Goal: Transaction & Acquisition: Purchase product/service

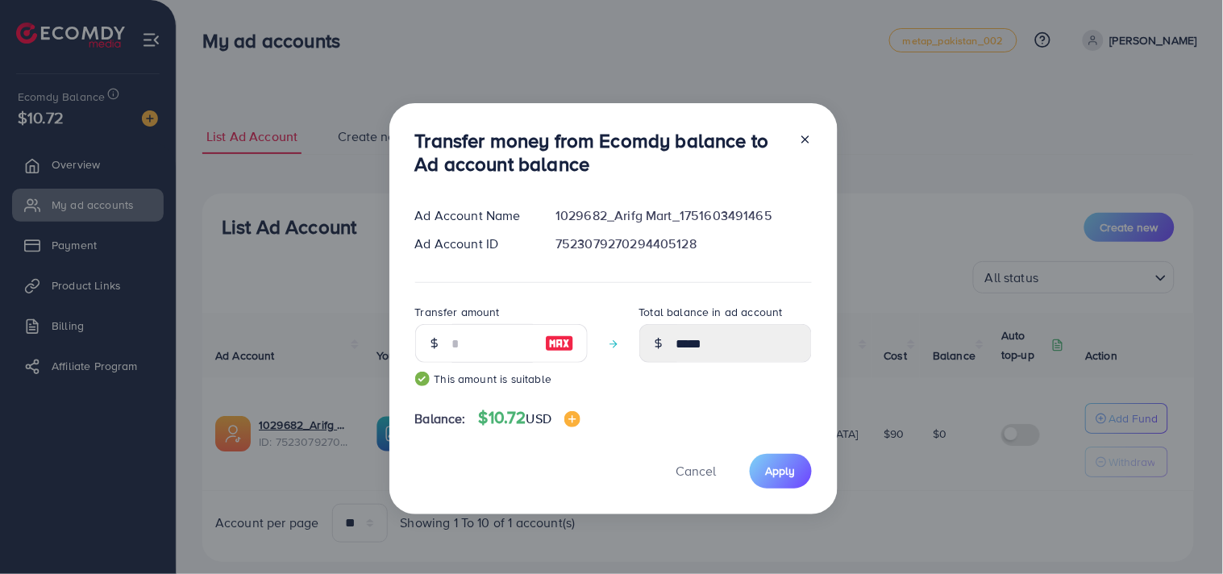
type input "**"
click at [635, 413] on div "Balance: $10.72 USD" at bounding box center [613, 421] width 397 height 27
click at [478, 331] on input "**" at bounding box center [492, 343] width 81 height 39
click at [581, 426] on img at bounding box center [573, 419] width 16 height 16
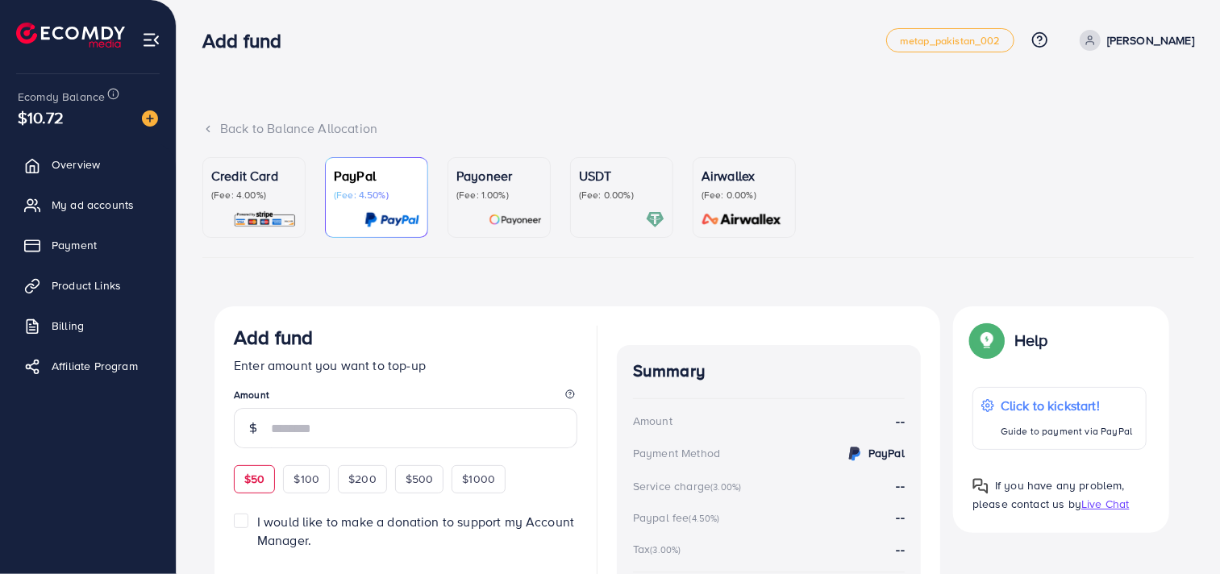
click at [244, 480] on span "$50" at bounding box center [254, 479] width 20 height 16
type input "**"
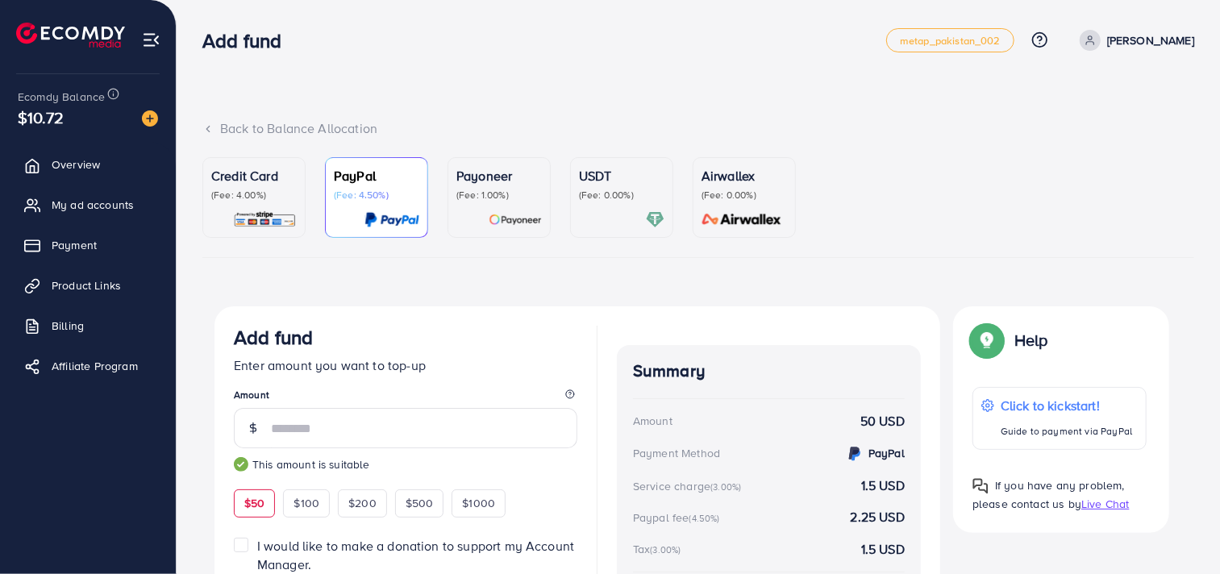
click at [255, 187] on div "Credit Card (Fee: 4.00%)" at bounding box center [253, 183] width 85 height 35
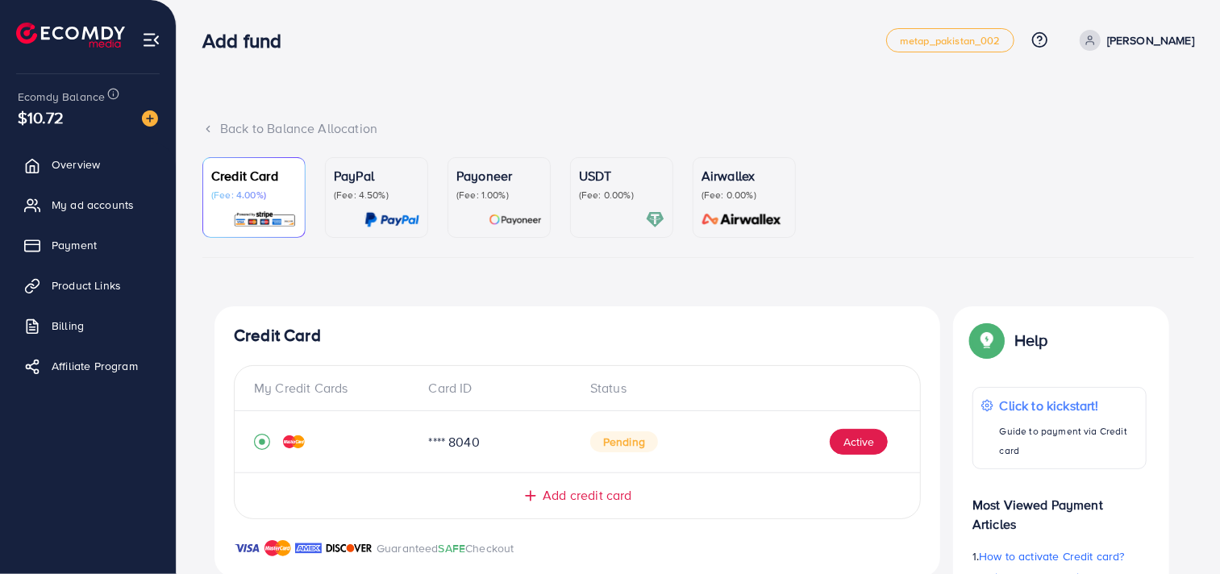
click at [76, 48] on li at bounding box center [77, 37] width 122 height 65
click at [95, 36] on img at bounding box center [70, 35] width 109 height 25
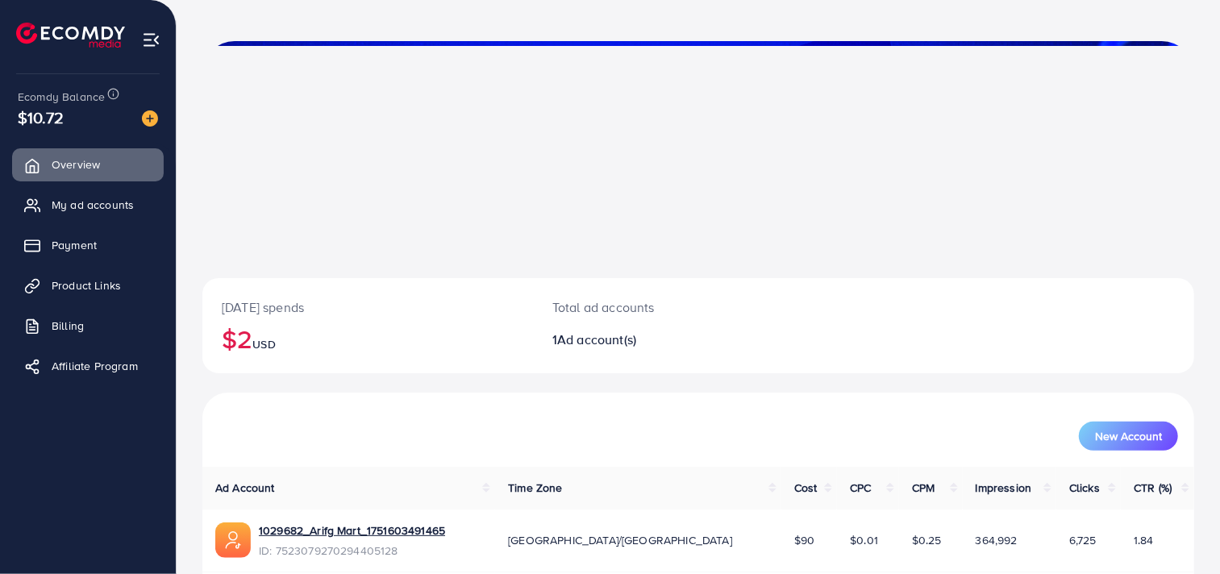
scroll to position [125, 0]
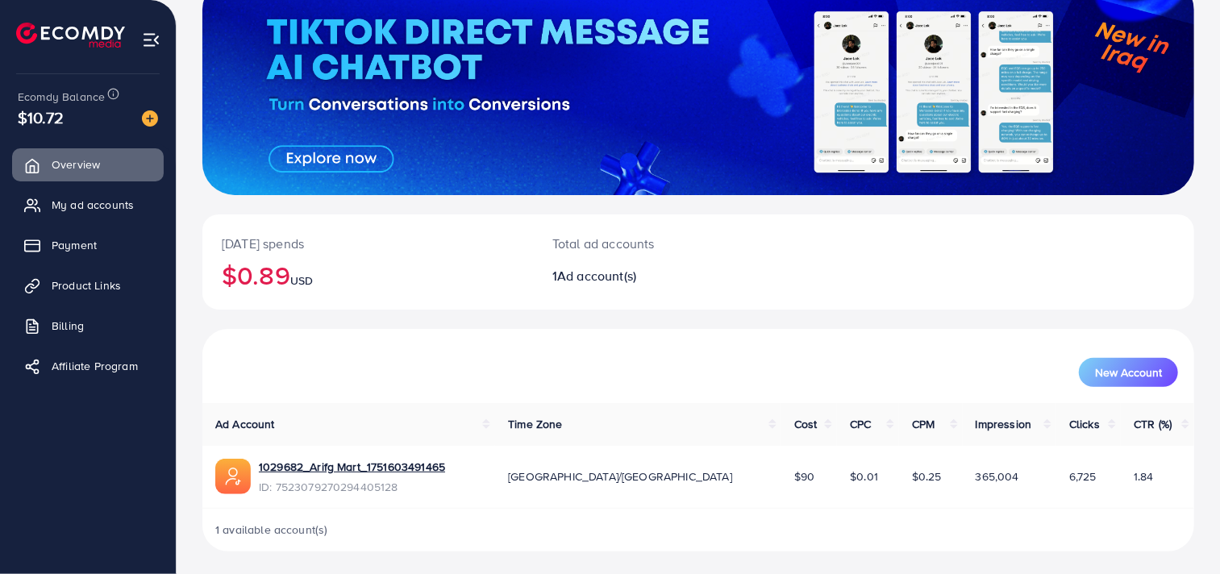
scroll to position [122, 0]
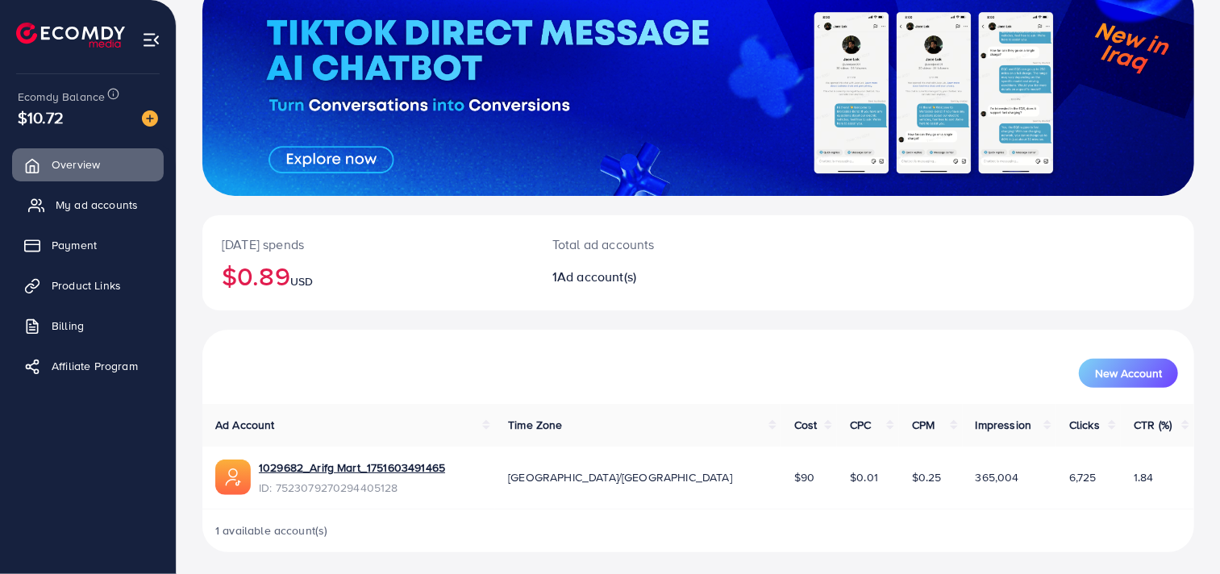
click at [119, 214] on link "My ad accounts" at bounding box center [88, 205] width 152 height 32
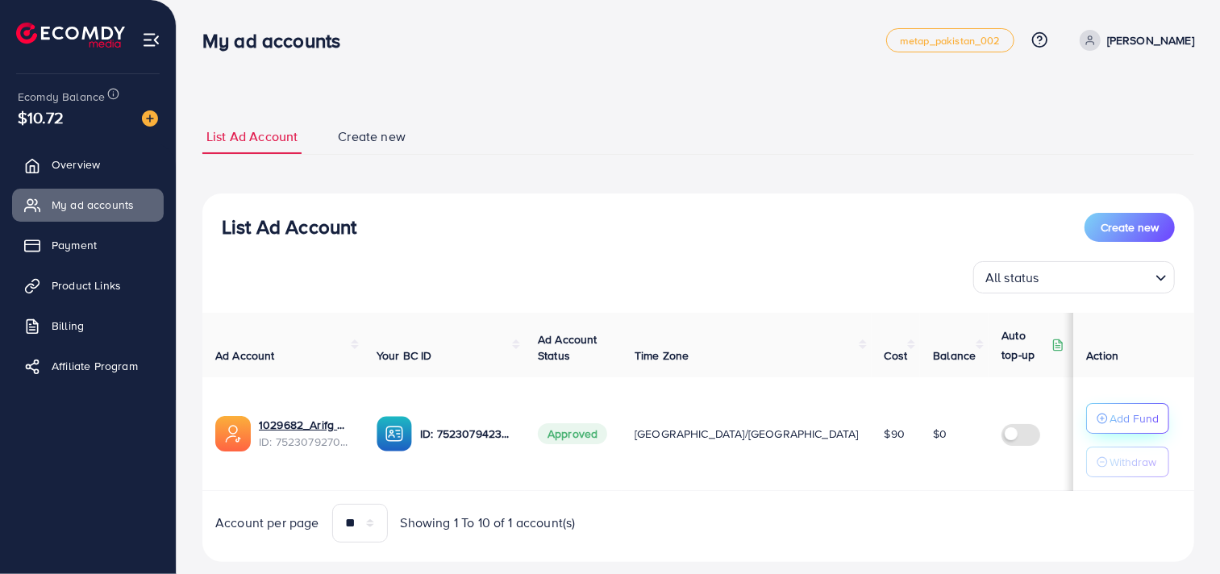
click at [1097, 413] on icon "button" at bounding box center [1102, 418] width 11 height 11
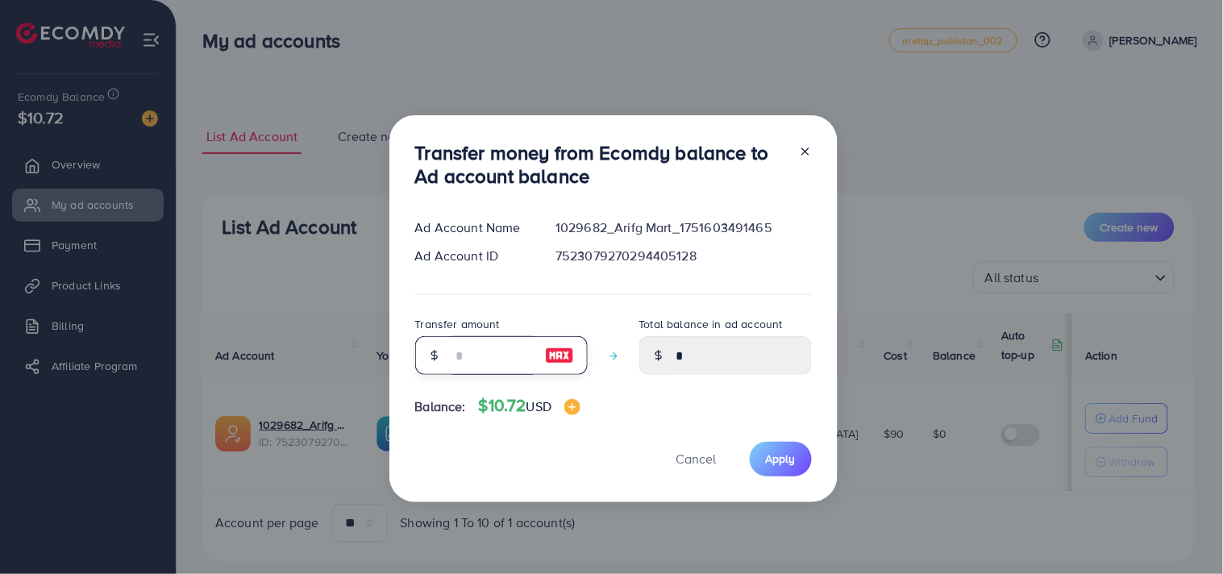
click at [506, 351] on input "number" at bounding box center [492, 355] width 81 height 39
type input "*"
type input "****"
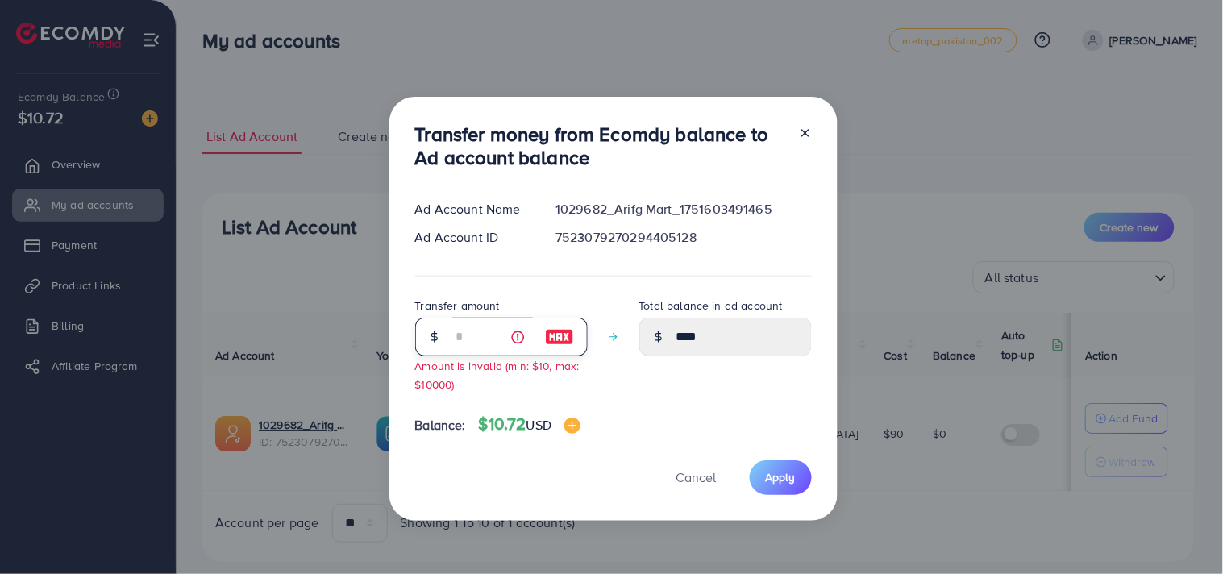
type input "**"
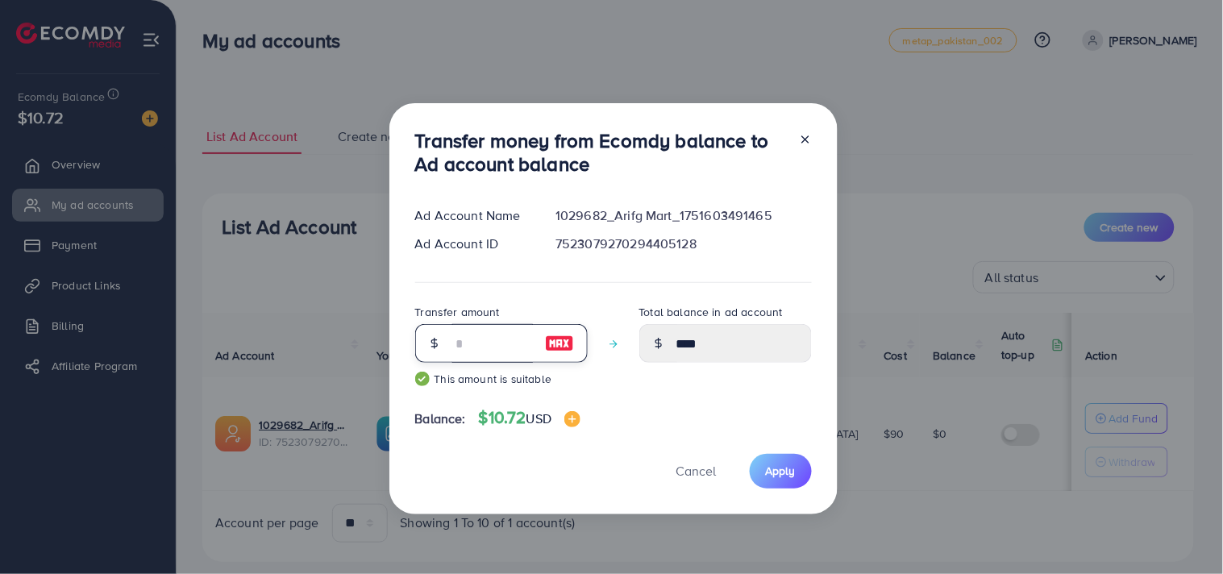
type input "*****"
type input "**"
click at [772, 472] on span "Apply" at bounding box center [781, 471] width 30 height 16
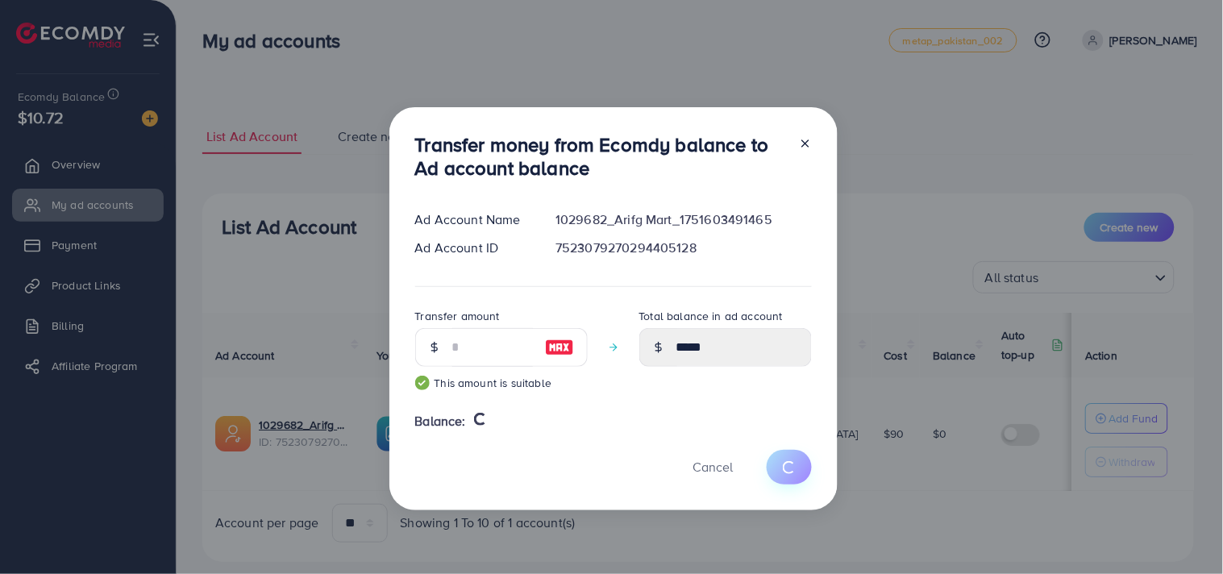
type input "*"
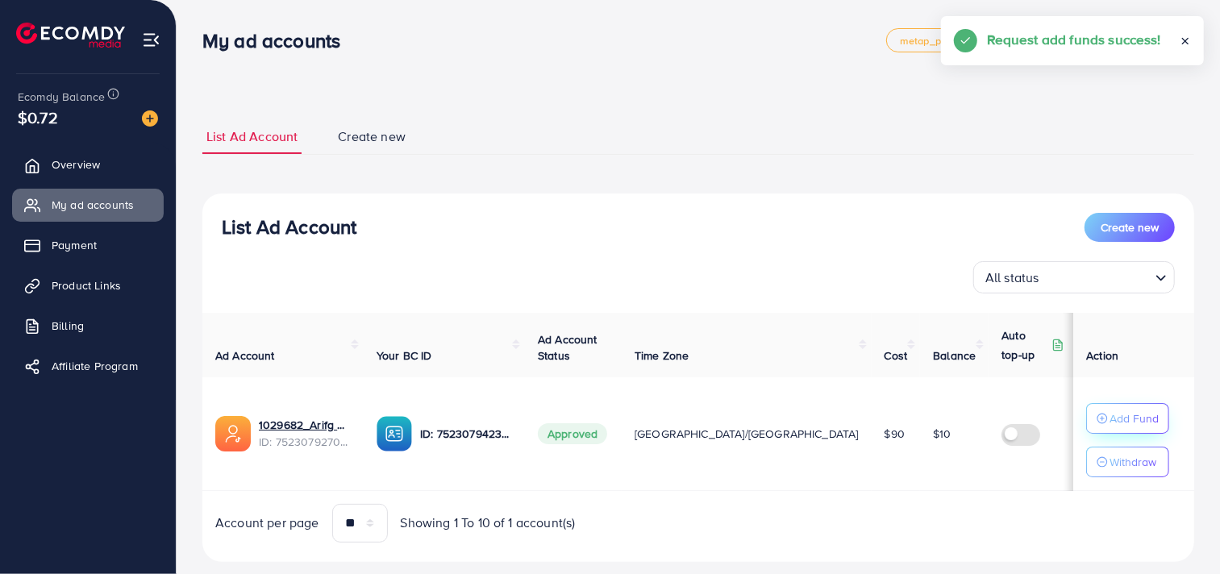
click at [1110, 412] on p "Add Fund" at bounding box center [1134, 418] width 49 height 19
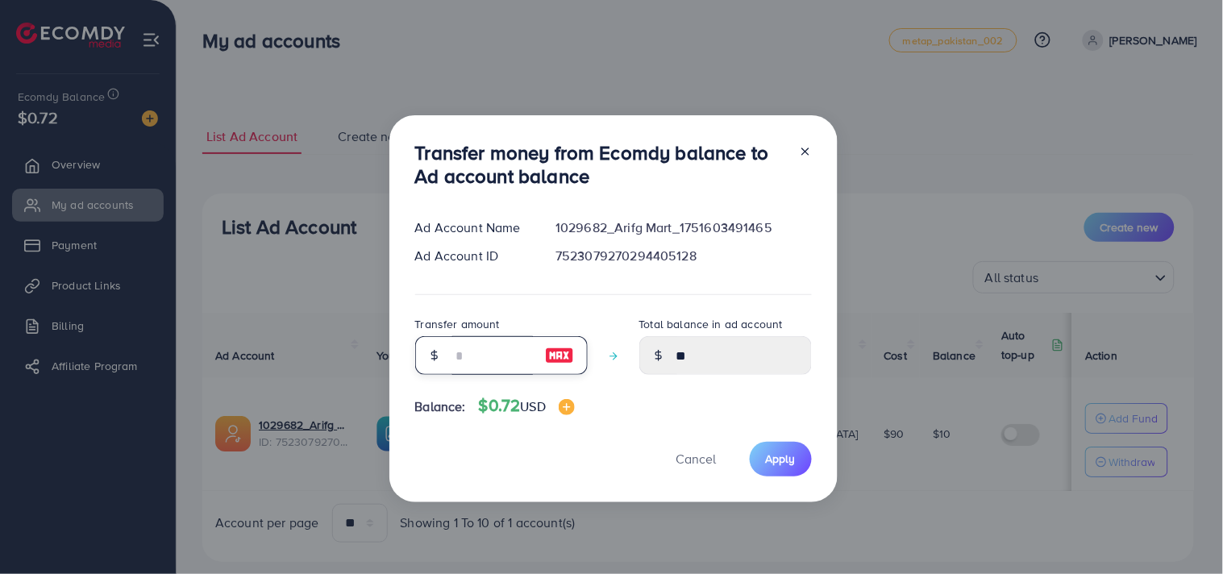
click at [474, 343] on input "number" at bounding box center [492, 355] width 81 height 39
type input "*"
type input "*****"
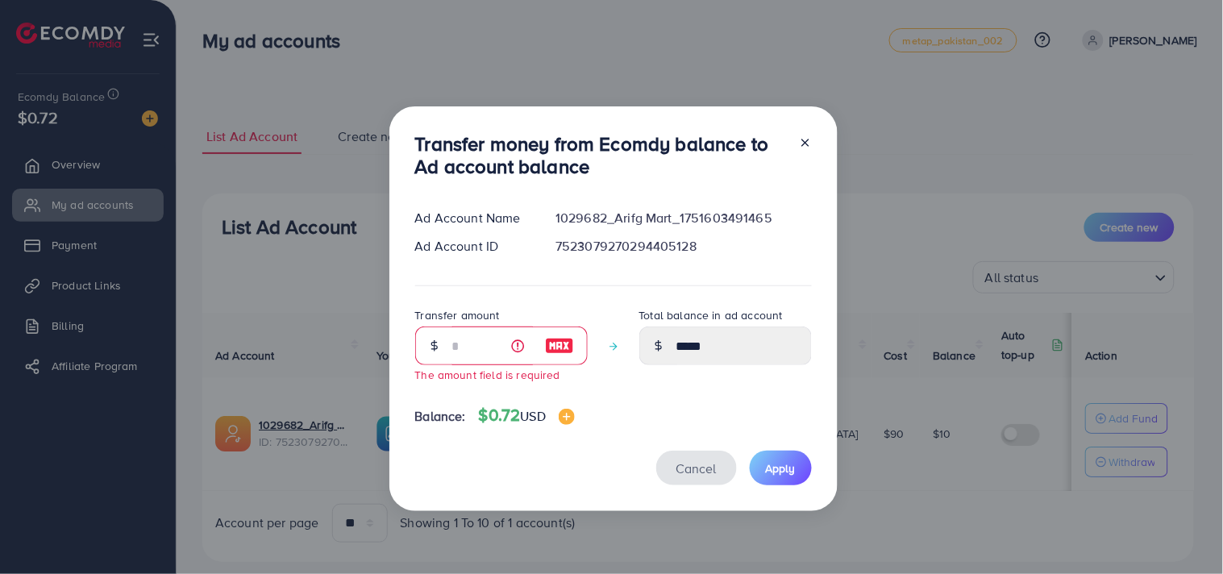
click at [702, 480] on button "Cancel" at bounding box center [696, 468] width 81 height 35
type input "**"
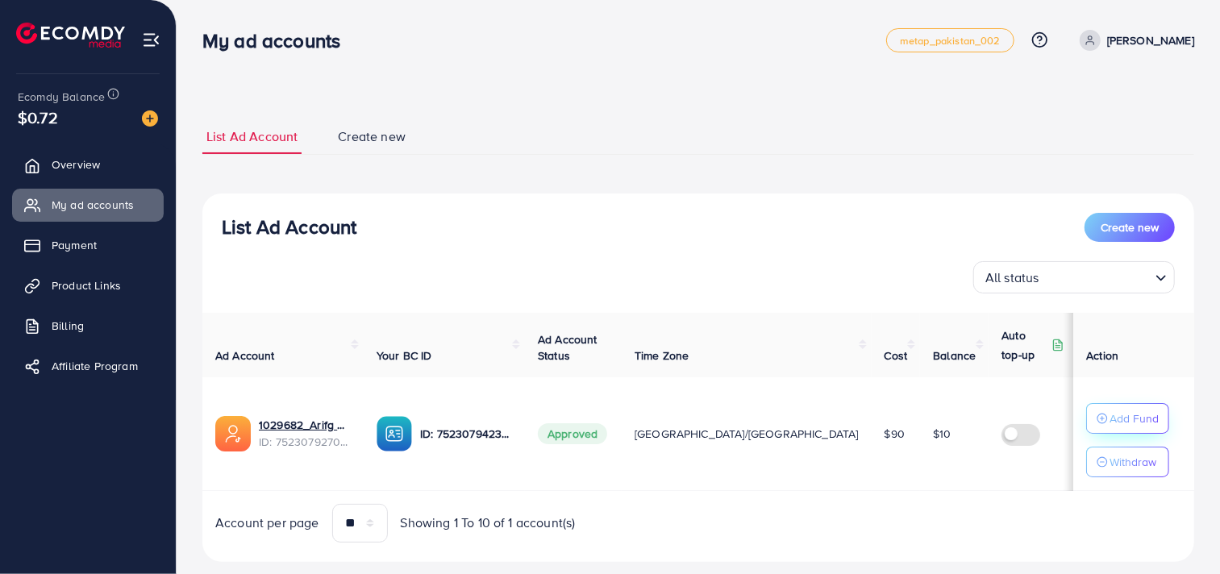
click at [1126, 414] on p "Add Fund" at bounding box center [1134, 418] width 49 height 19
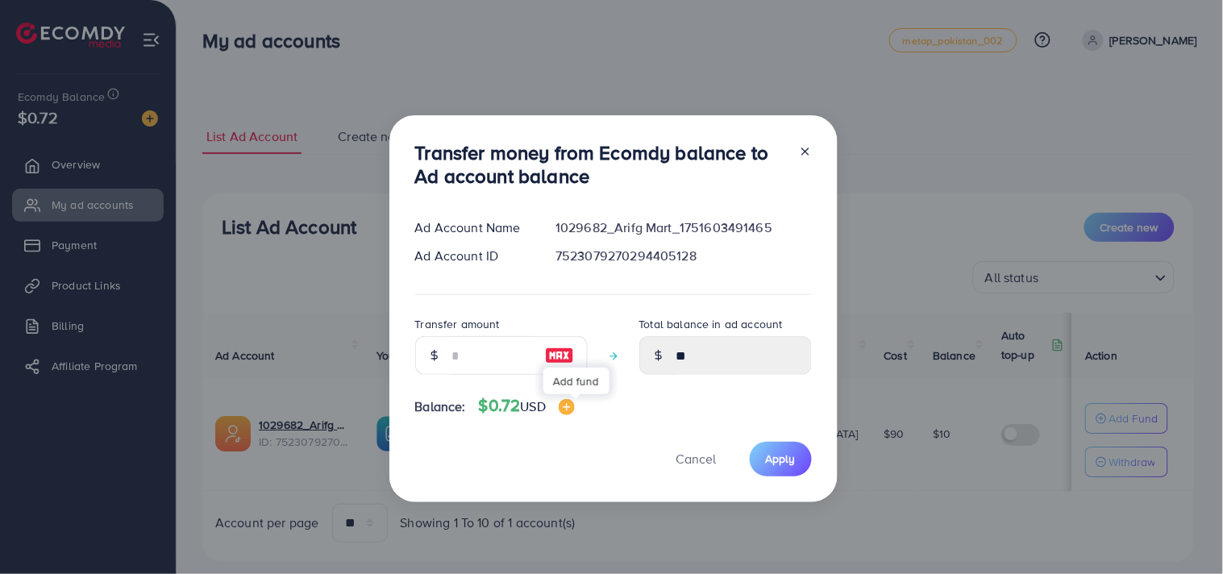
click at [575, 407] on img at bounding box center [567, 407] width 16 height 16
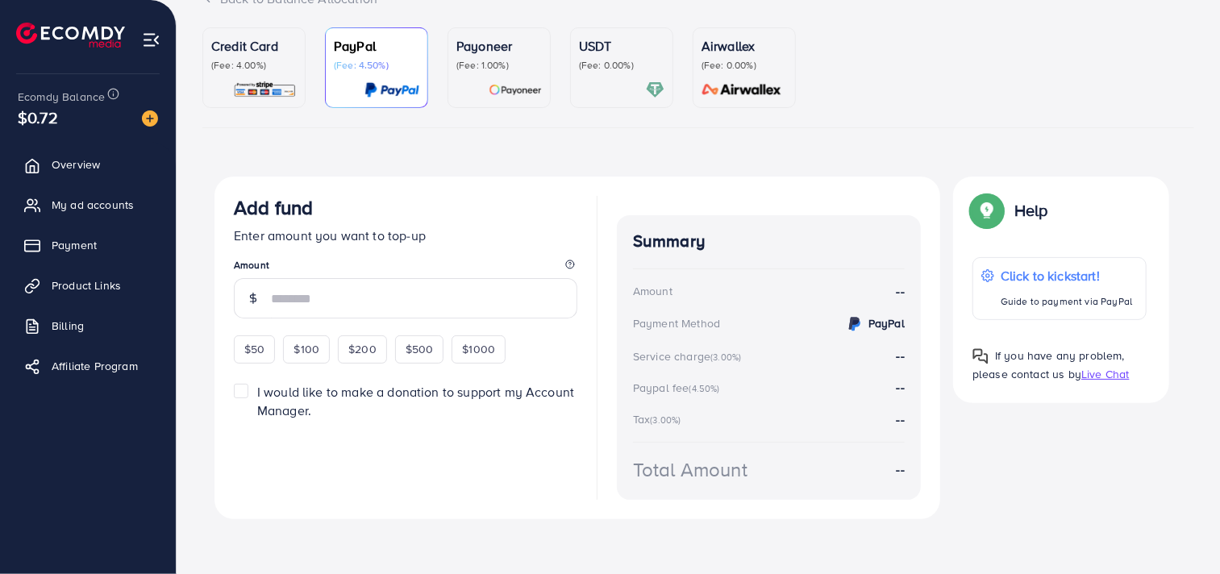
scroll to position [131, 0]
click at [219, 35] on p "Credit Card" at bounding box center [253, 44] width 85 height 19
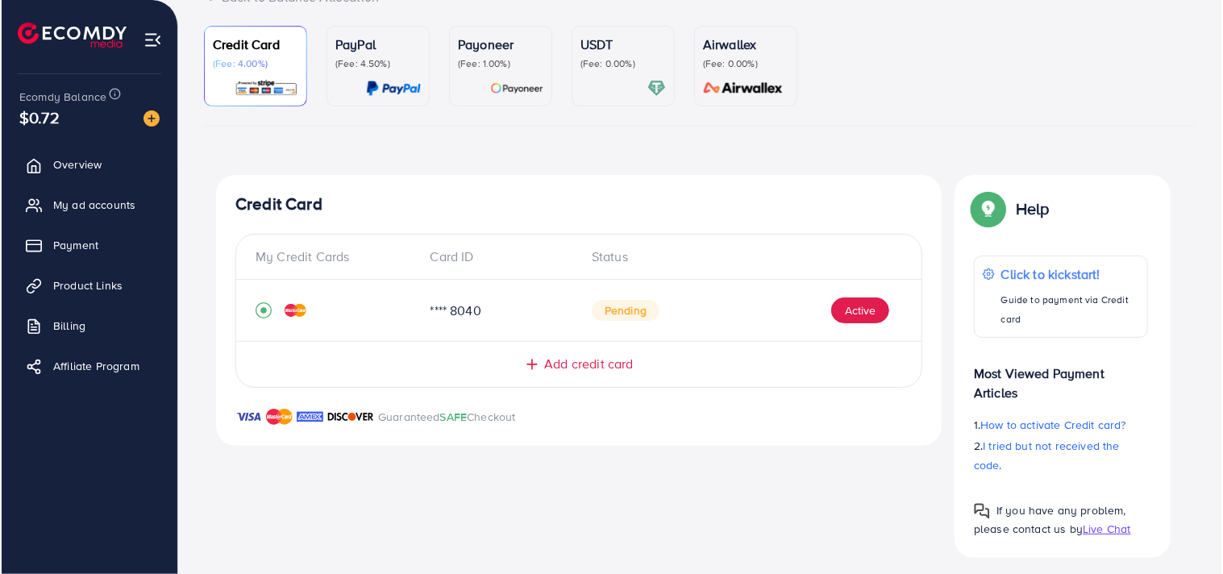
scroll to position [140, 0]
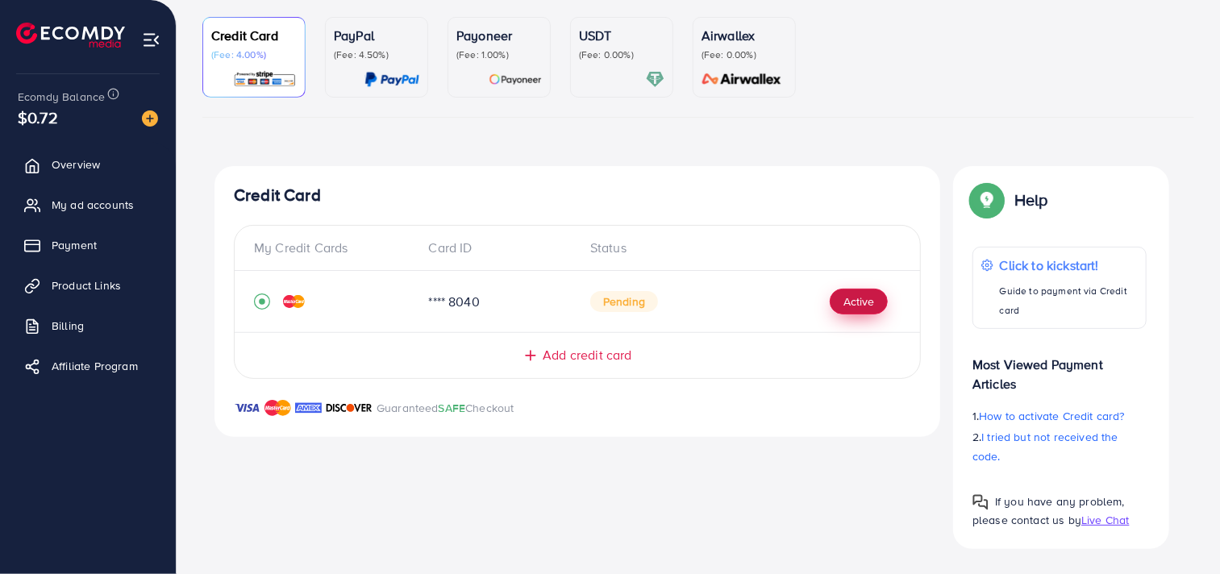
click at [876, 290] on button "Active" at bounding box center [859, 302] width 58 height 26
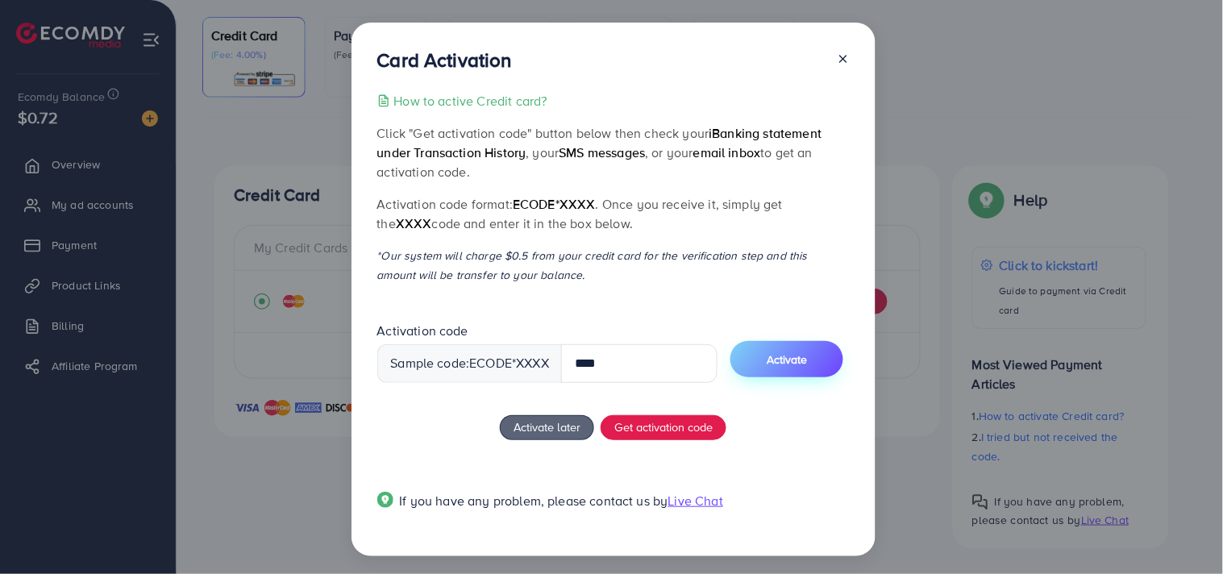
type input "****"
click at [788, 353] on span "Activate" at bounding box center [787, 360] width 40 height 16
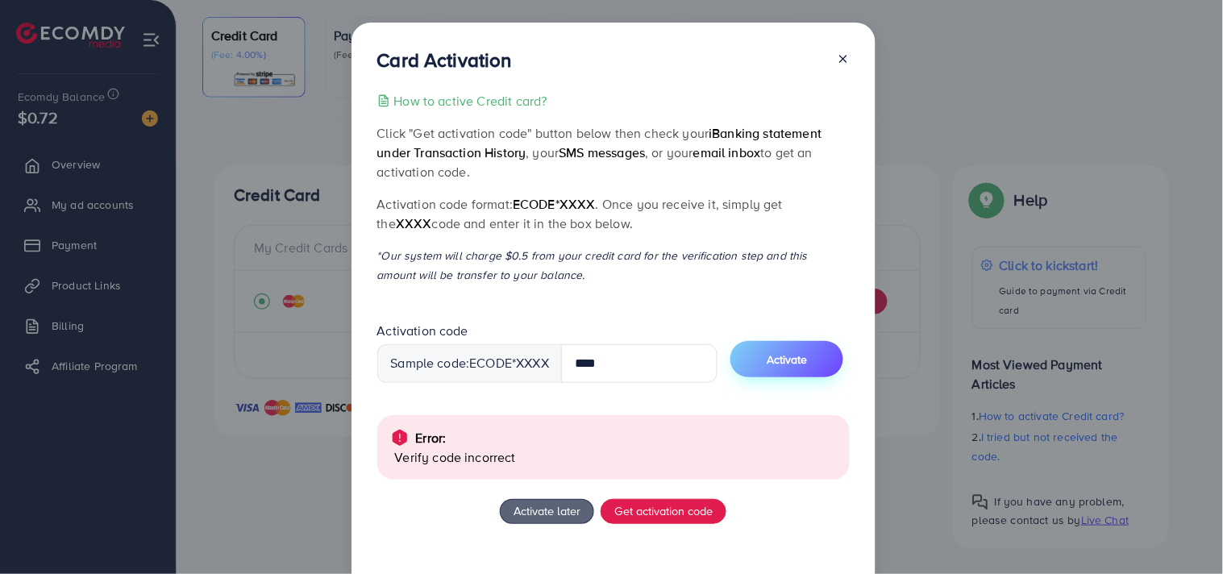
scroll to position [87, 0]
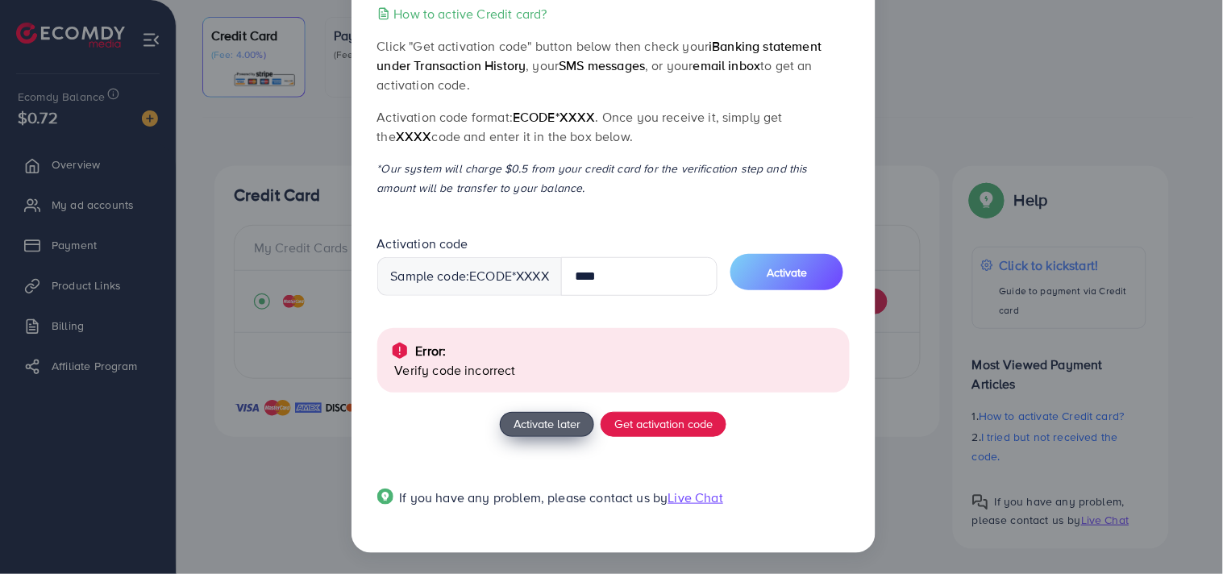
click at [547, 431] on span "Activate later" at bounding box center [547, 423] width 67 height 17
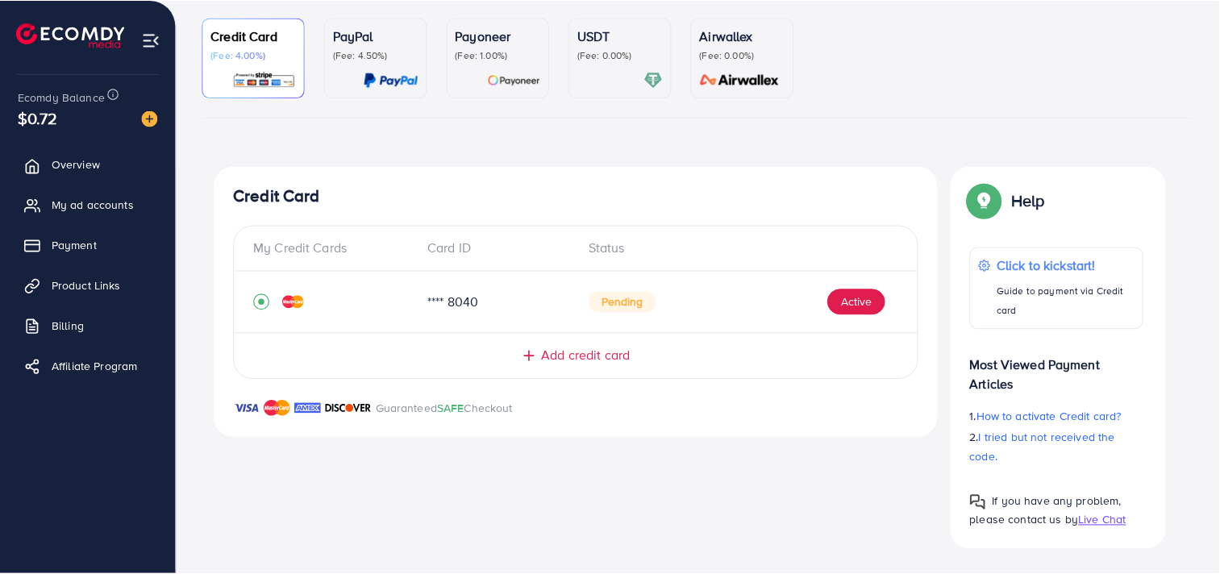
scroll to position [4, 0]
click at [598, 356] on span "Add credit card" at bounding box center [587, 355] width 89 height 19
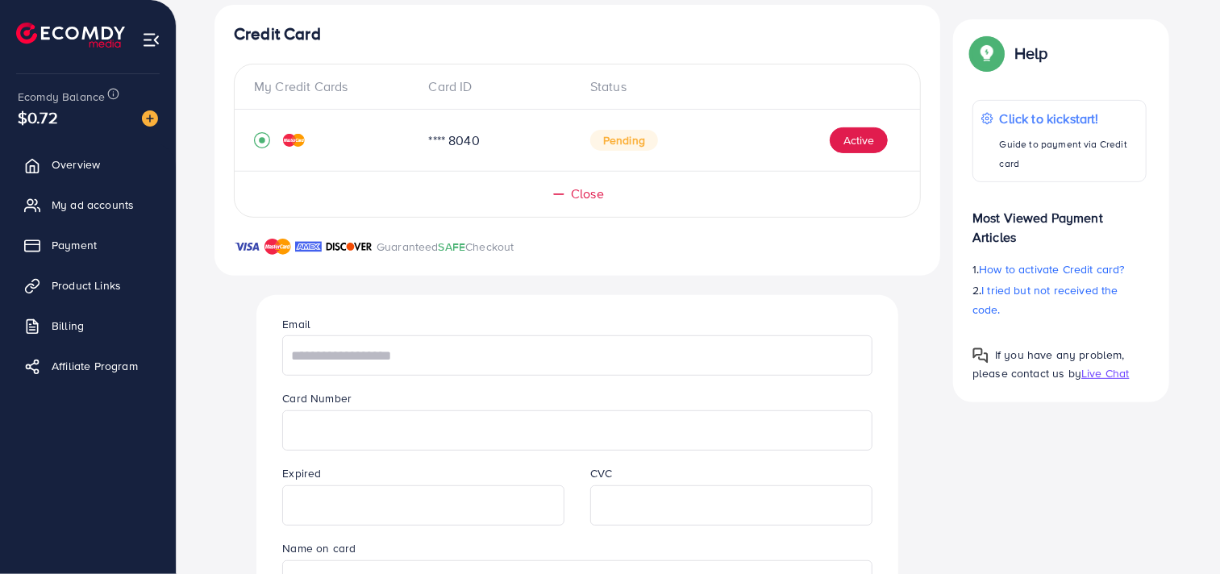
scroll to position [310, 0]
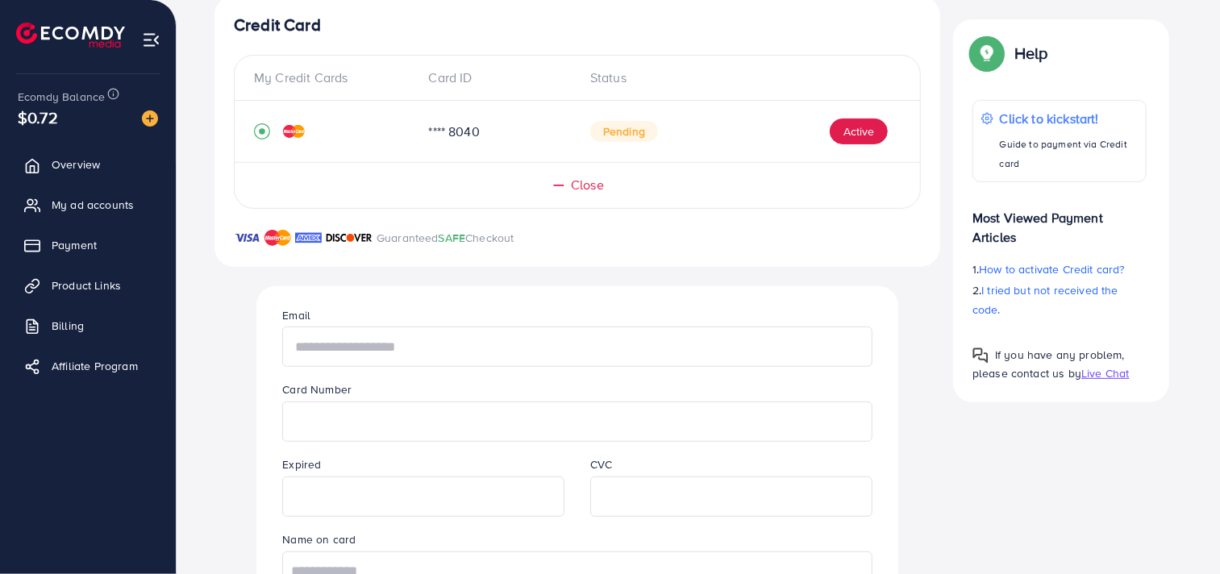
click at [554, 359] on input "text" at bounding box center [577, 347] width 590 height 40
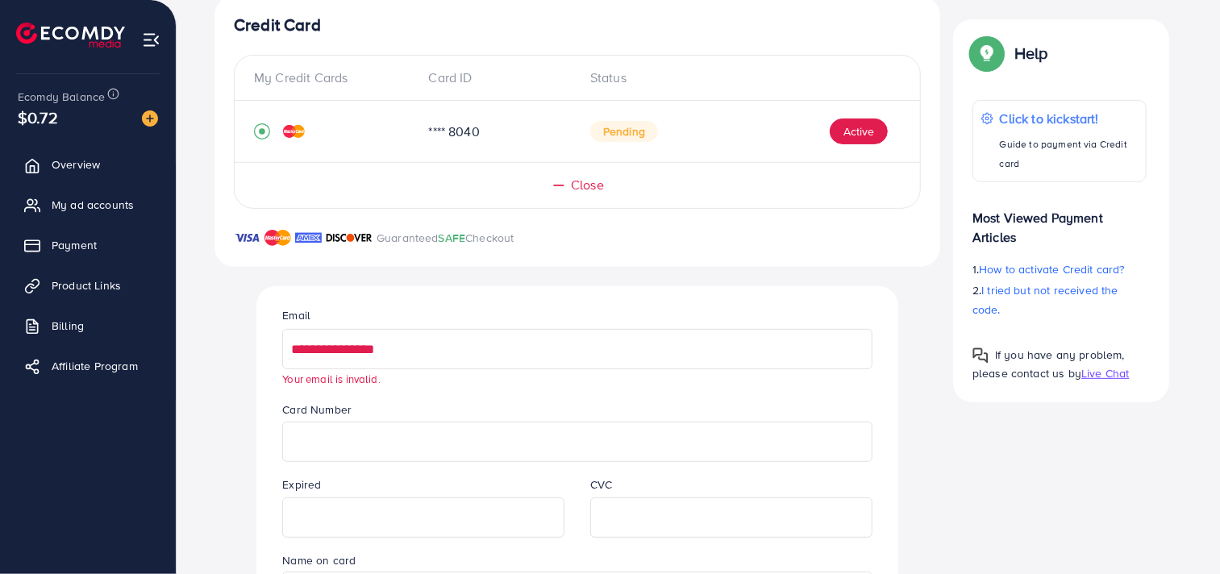
click at [445, 334] on input "**********" at bounding box center [577, 349] width 590 height 40
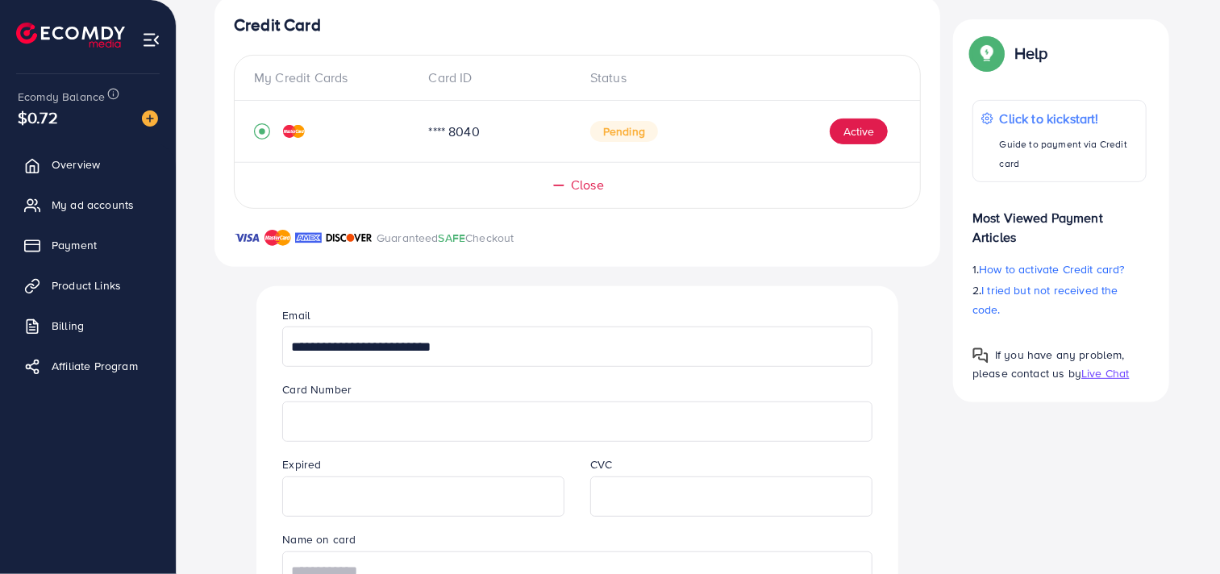
type input "**********"
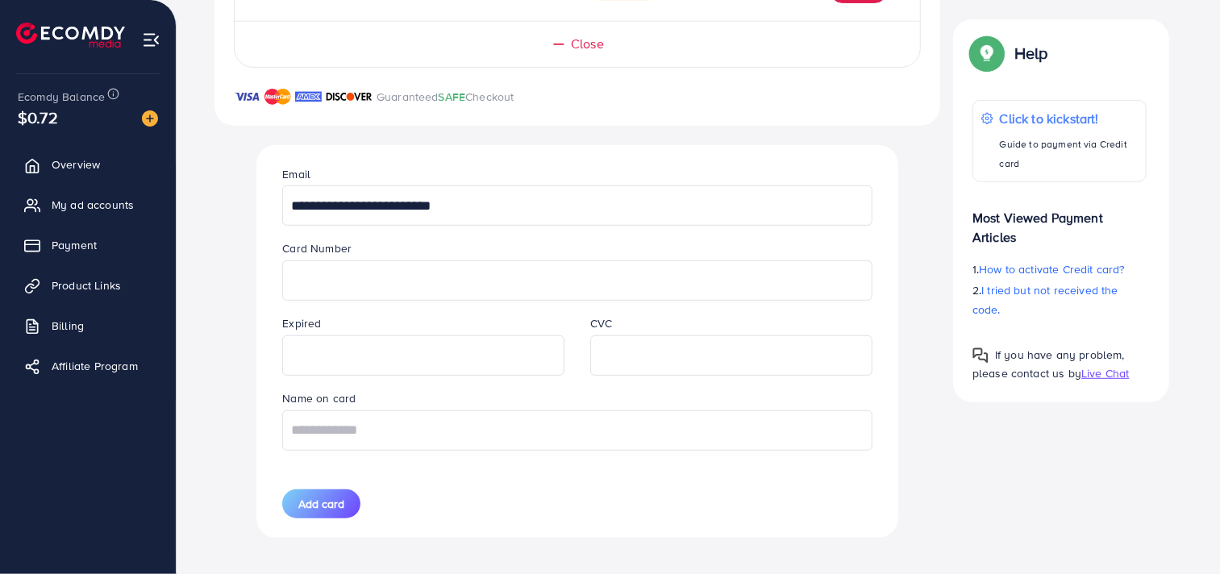
scroll to position [461, 0]
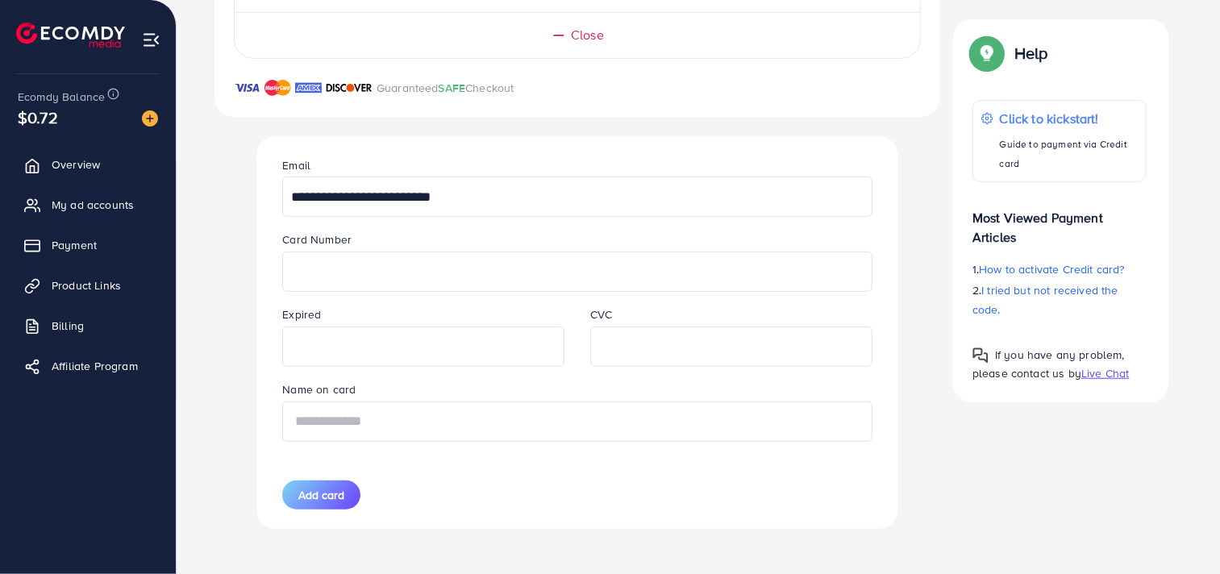
click at [374, 423] on input "text" at bounding box center [577, 422] width 590 height 40
type input "**********"
click at [328, 490] on span "Add card" at bounding box center [321, 495] width 46 height 16
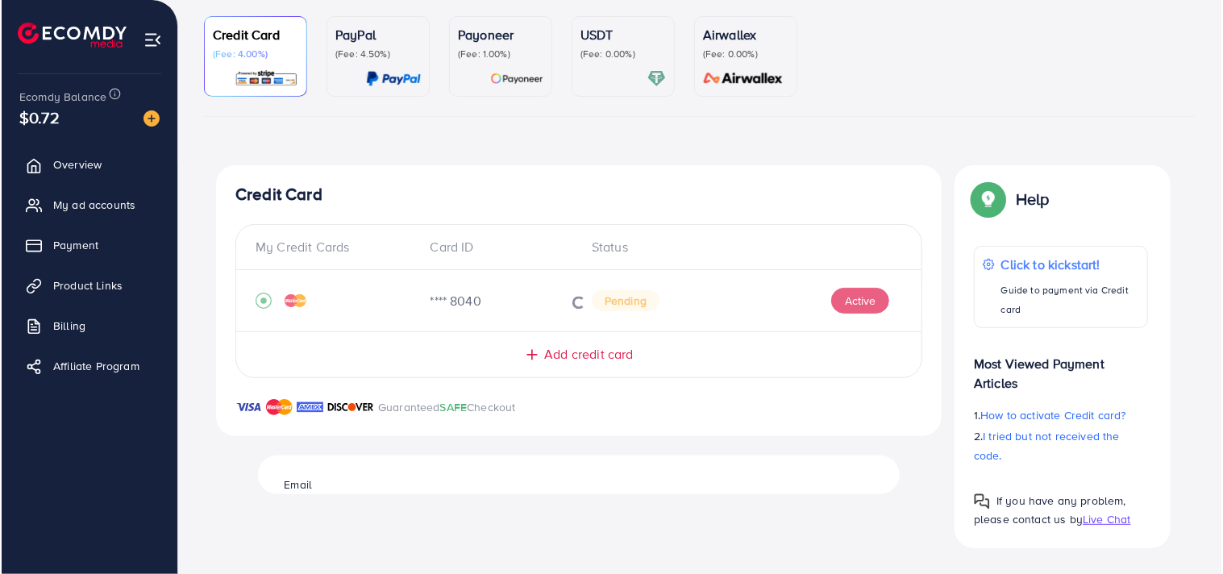
scroll to position [140, 0]
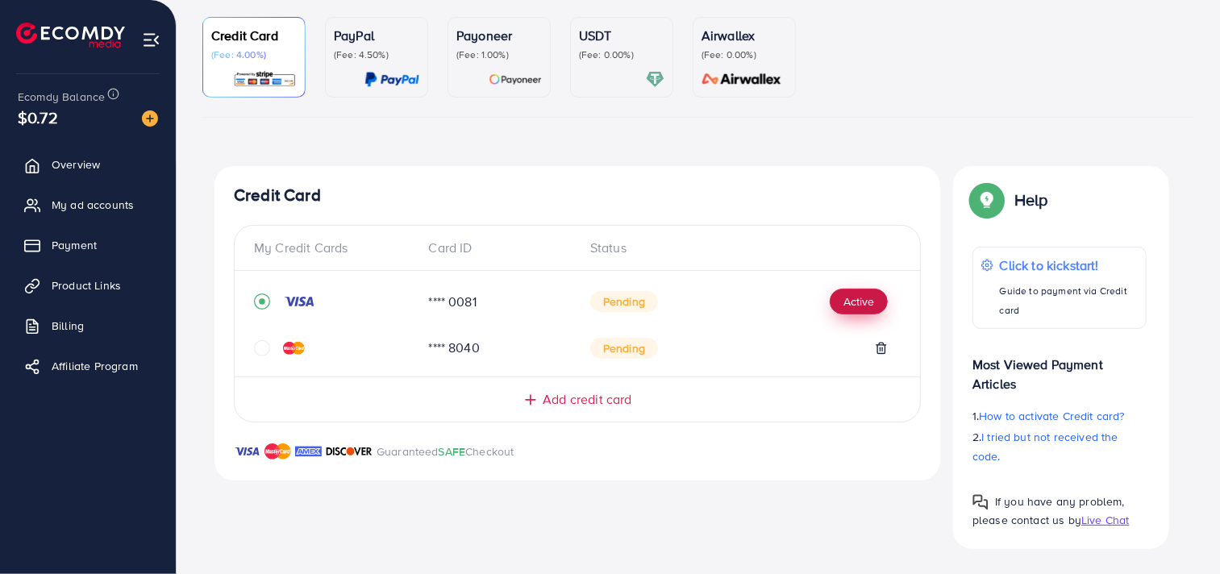
click at [842, 301] on button "Active" at bounding box center [859, 302] width 58 height 26
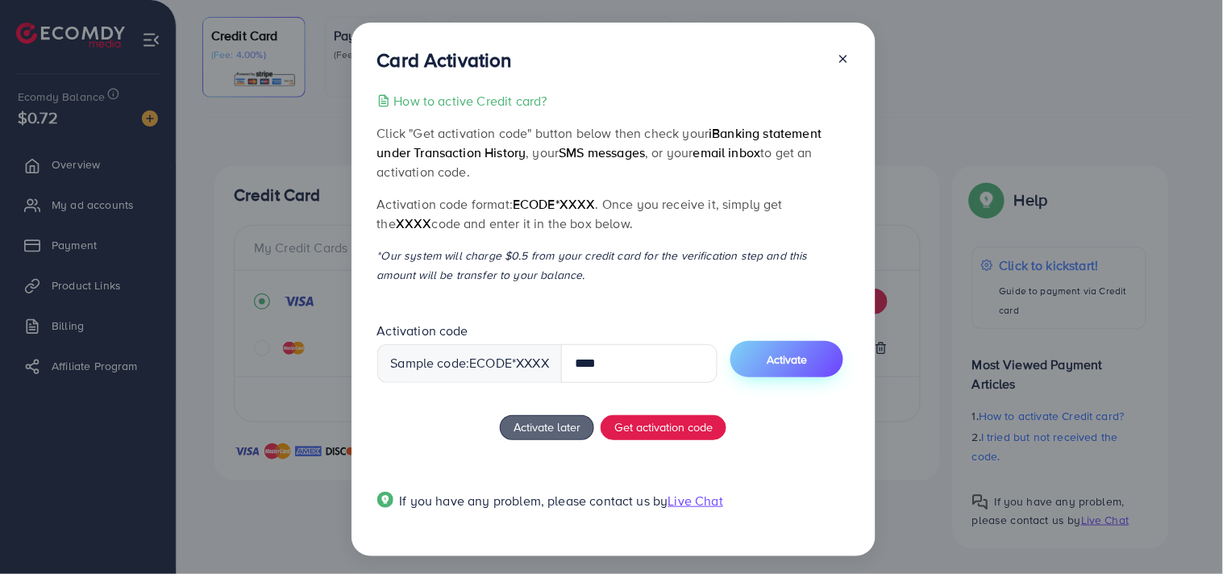
click at [794, 352] on span "Activate" at bounding box center [787, 360] width 40 height 16
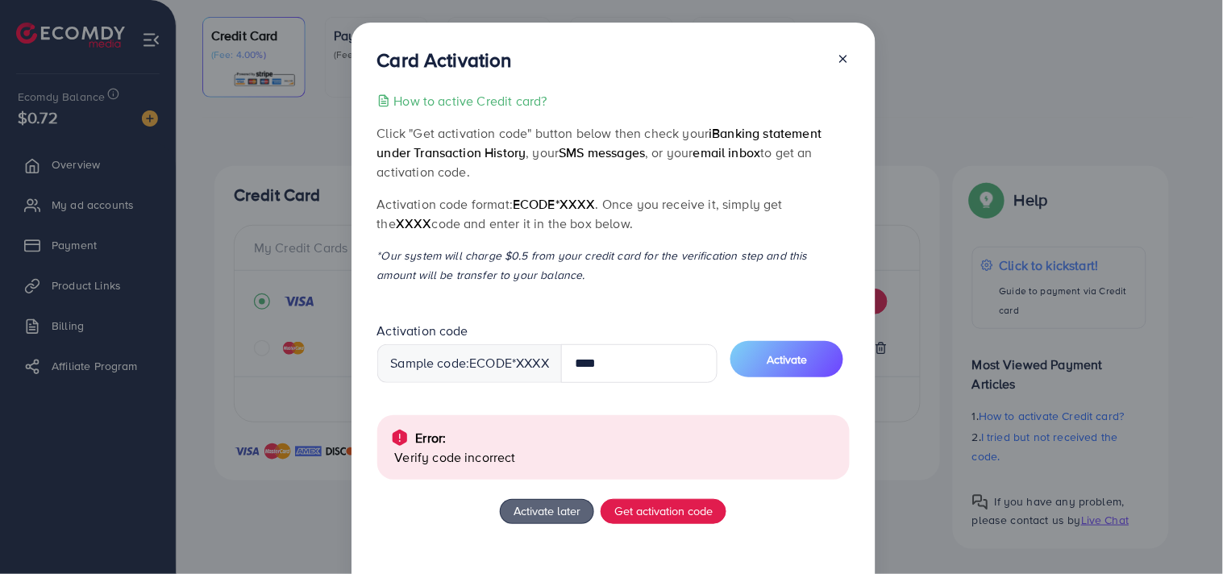
scroll to position [87, 0]
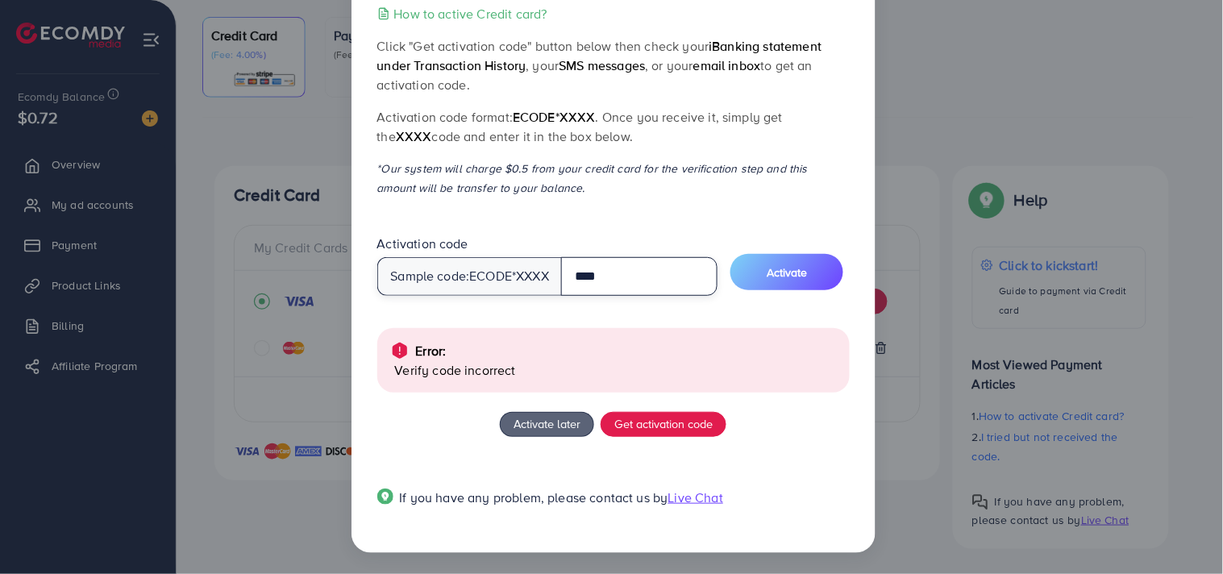
click at [617, 277] on input "****" at bounding box center [639, 276] width 156 height 39
type input "****"
click at [775, 260] on button "Activate" at bounding box center [787, 272] width 113 height 36
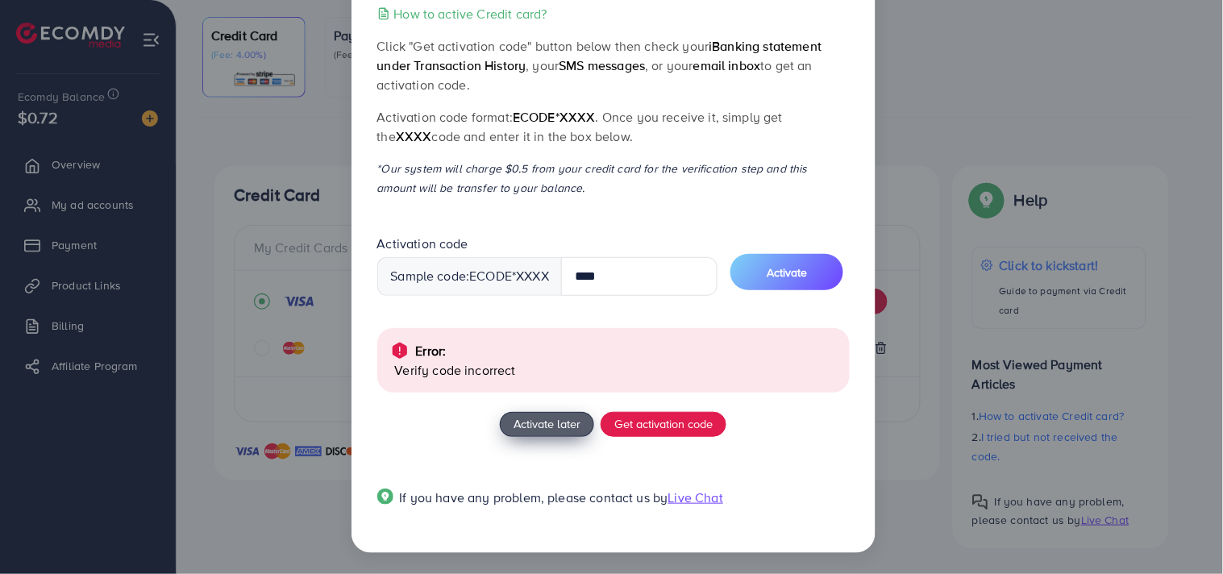
click at [530, 423] on span "Activate later" at bounding box center [547, 423] width 67 height 17
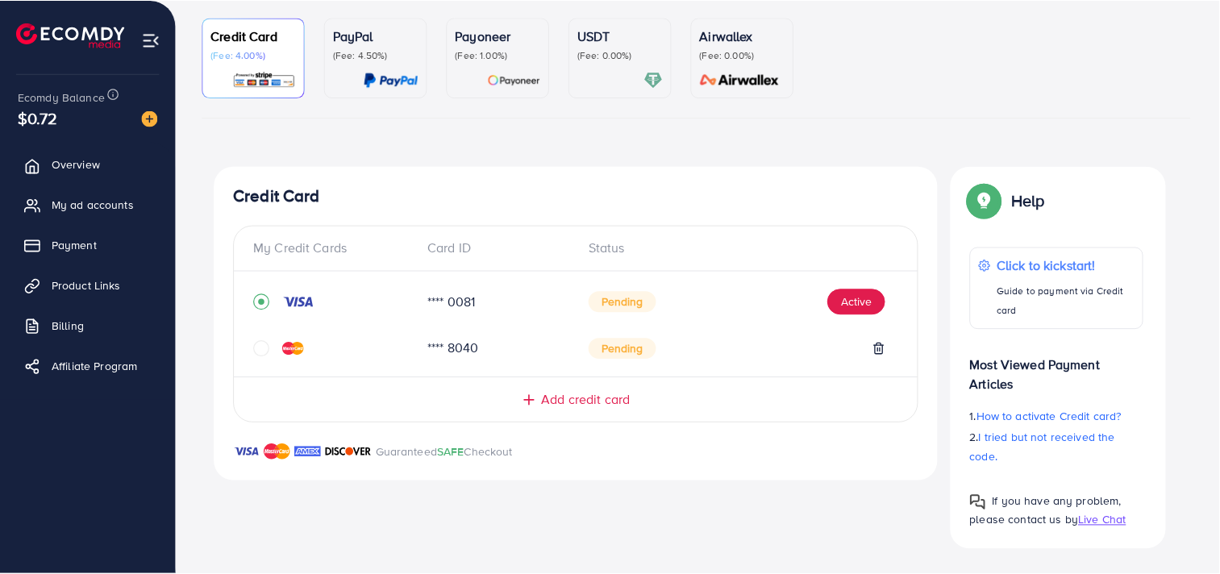
scroll to position [4, 0]
click at [246, 356] on div "**** 0081 Pending Active **** 8040 Pending" at bounding box center [577, 324] width 685 height 80
click at [264, 349] on icon "circle" at bounding box center [262, 348] width 16 height 16
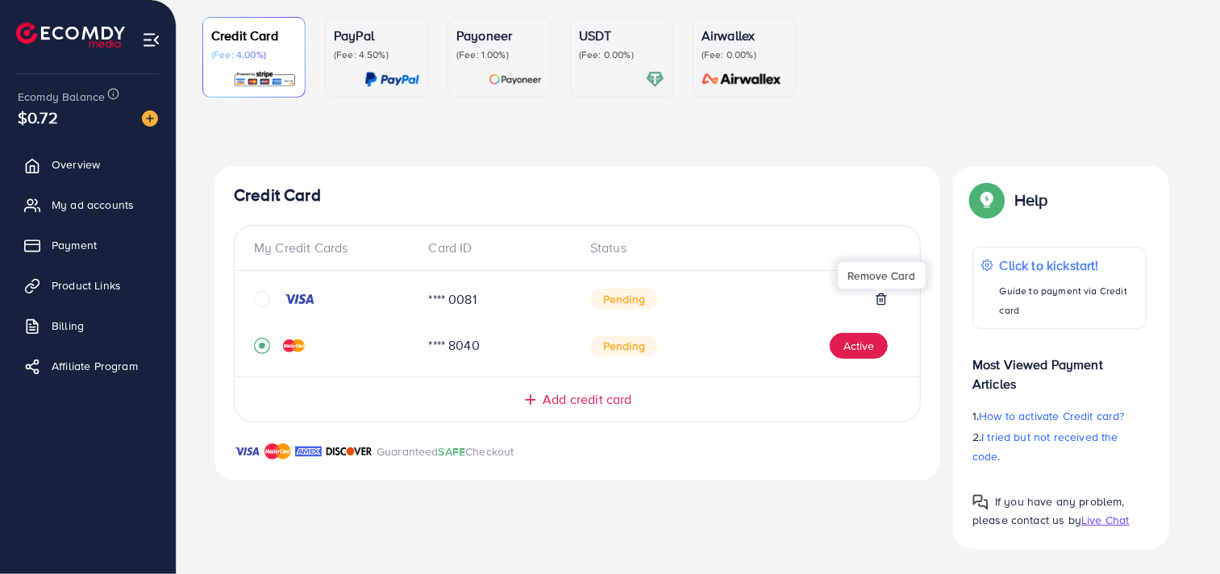
click at [885, 297] on icon at bounding box center [881, 299] width 13 height 13
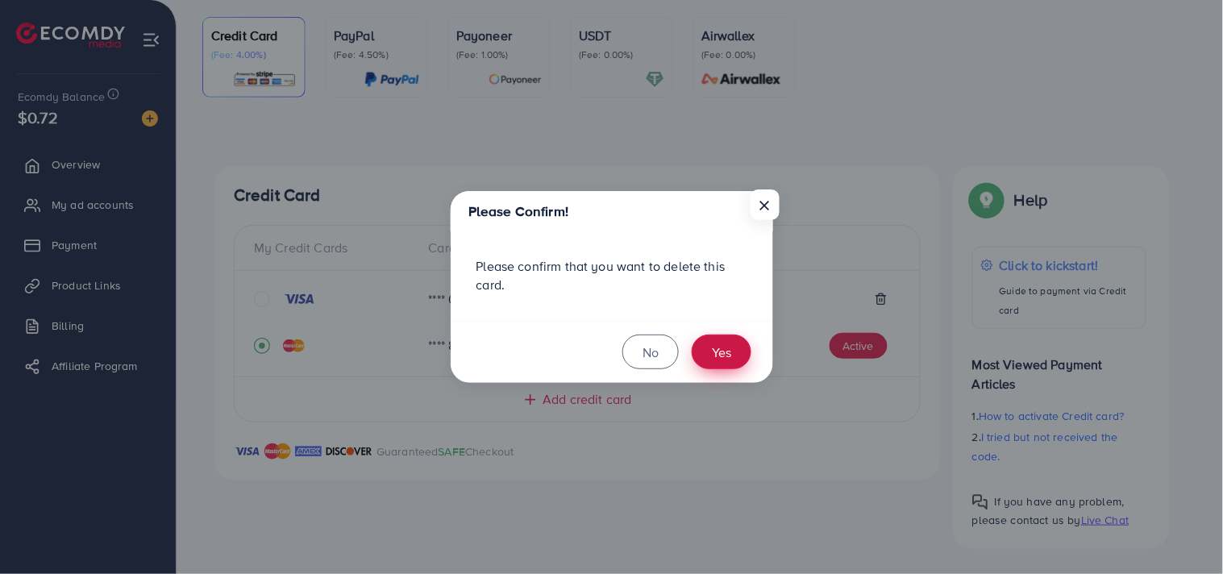
click at [730, 356] on button "Yes" at bounding box center [722, 352] width 60 height 35
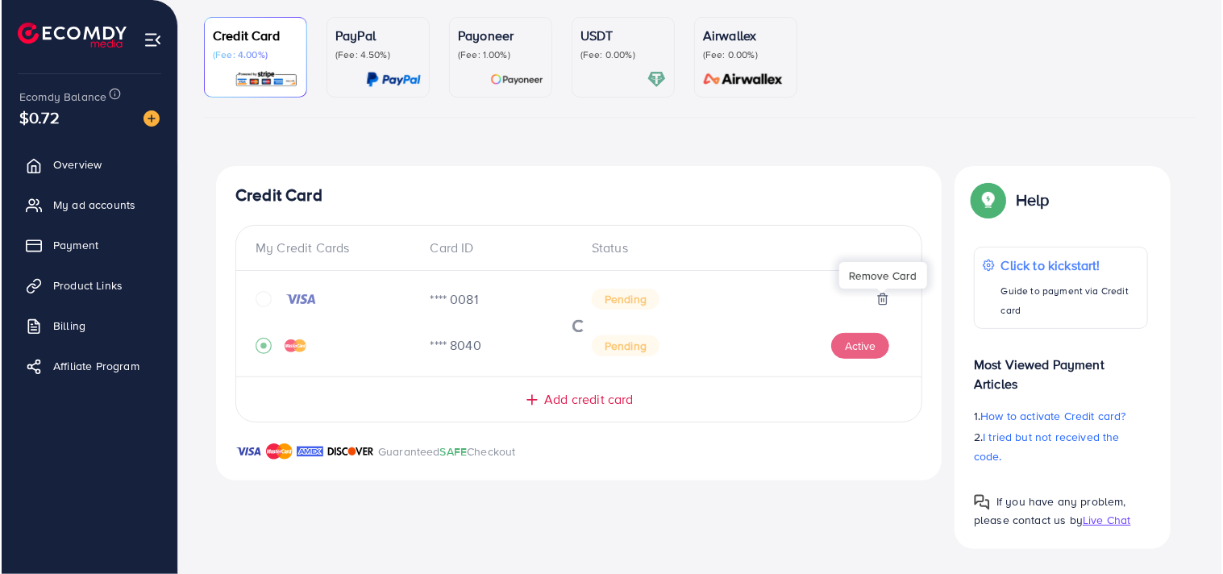
scroll to position [176, 0]
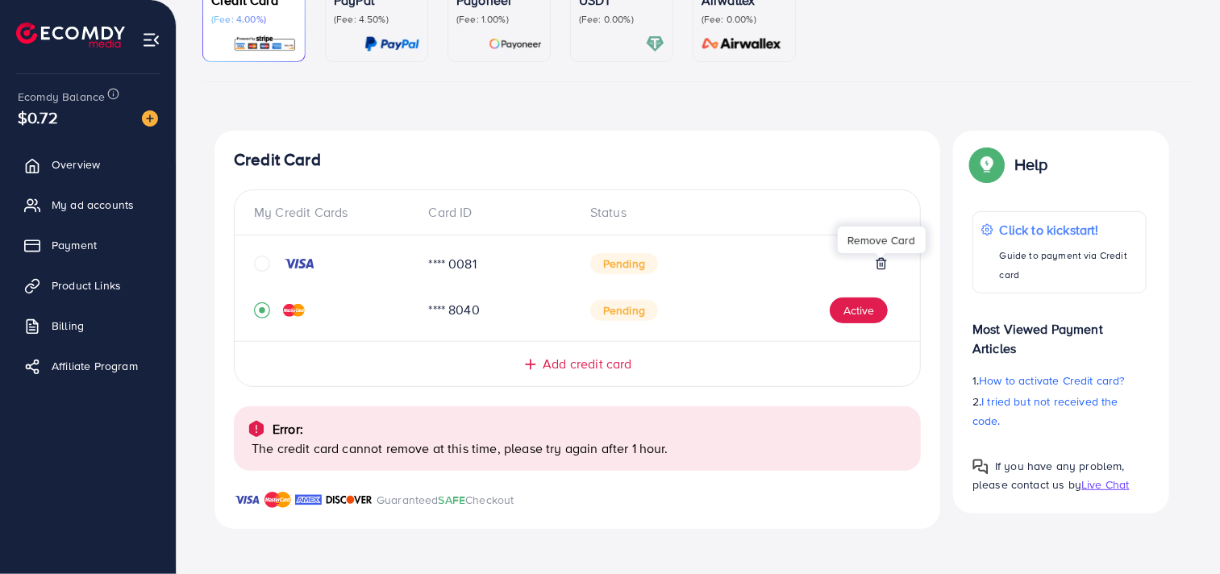
click at [884, 269] on icon at bounding box center [880, 264] width 7 height 10
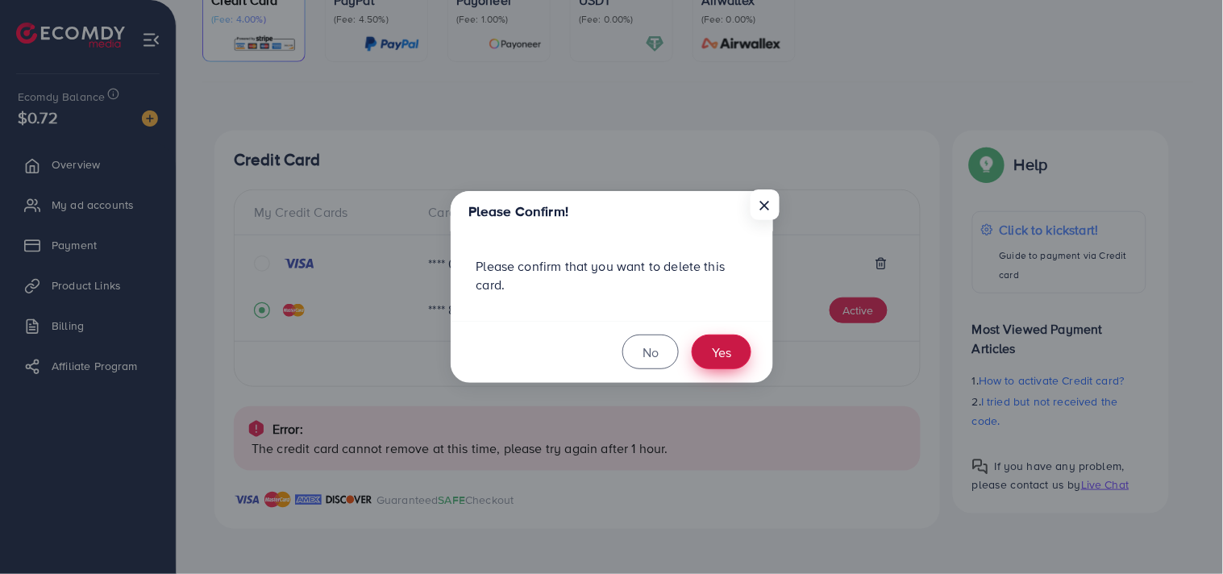
click at [727, 348] on button "Yes" at bounding box center [722, 352] width 60 height 35
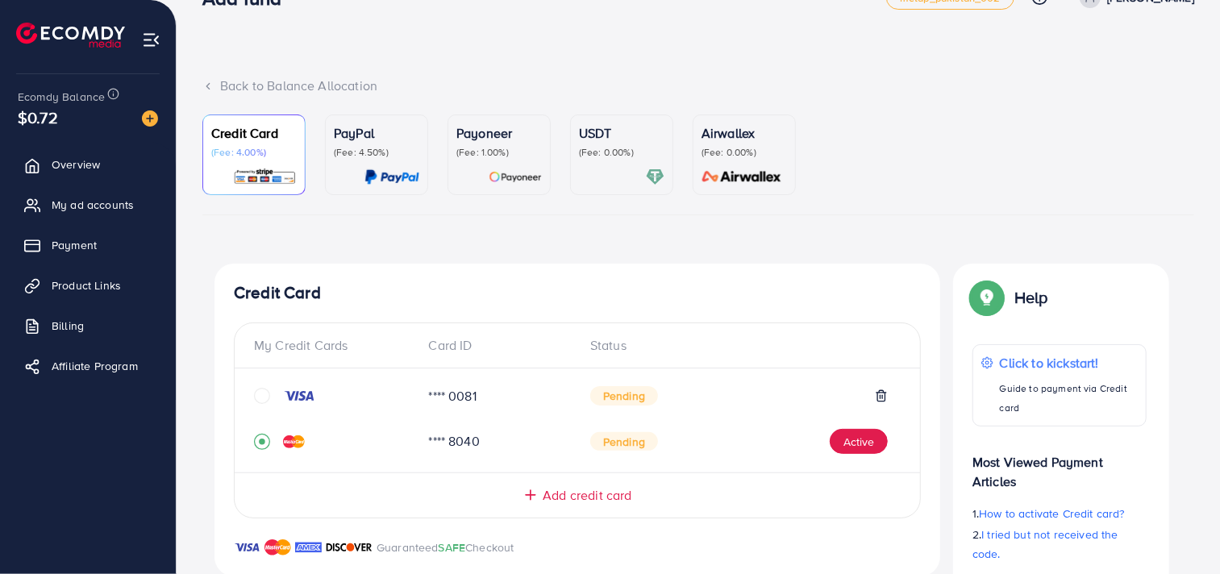
scroll to position [44, 0]
click at [884, 390] on icon at bounding box center [881, 395] width 13 height 13
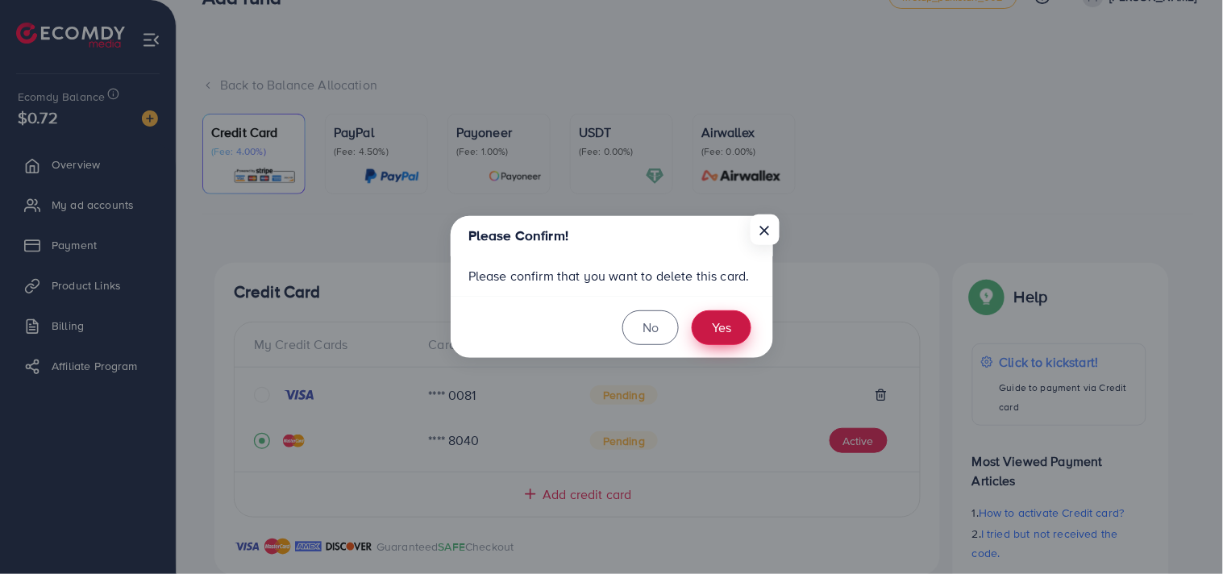
click at [722, 336] on button "Yes" at bounding box center [722, 327] width 60 height 35
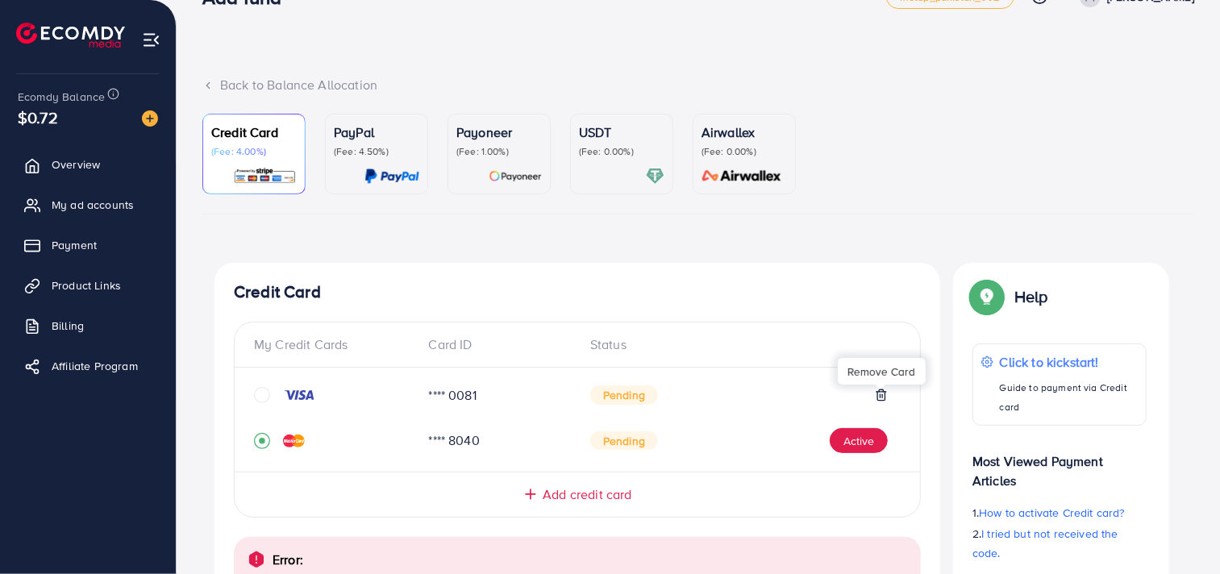
scroll to position [174, 0]
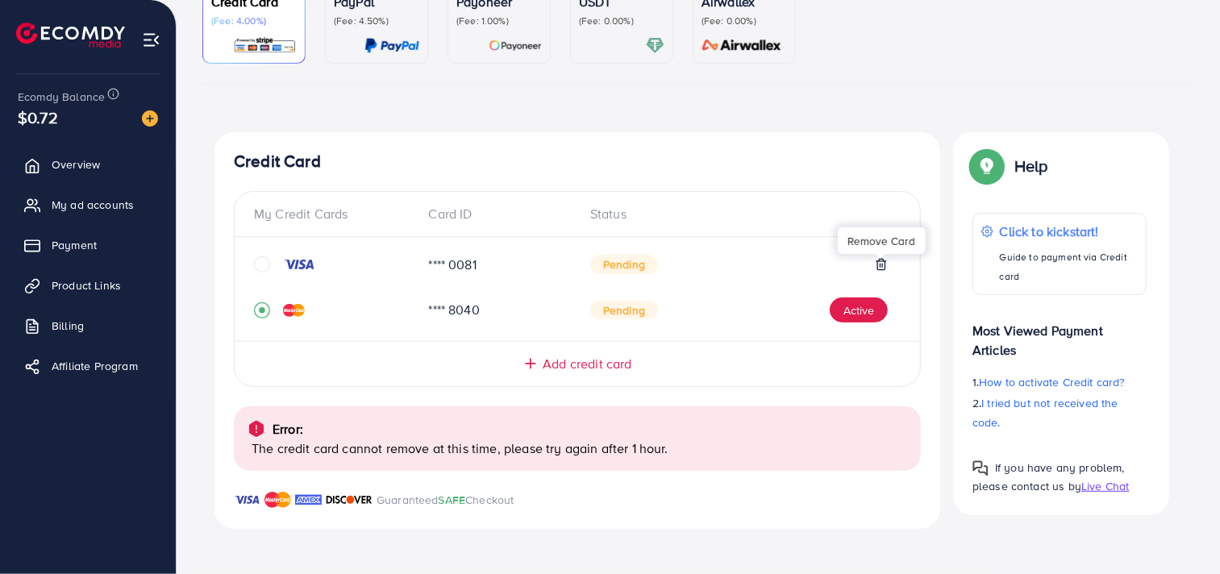
click at [60, 27] on img at bounding box center [70, 35] width 109 height 25
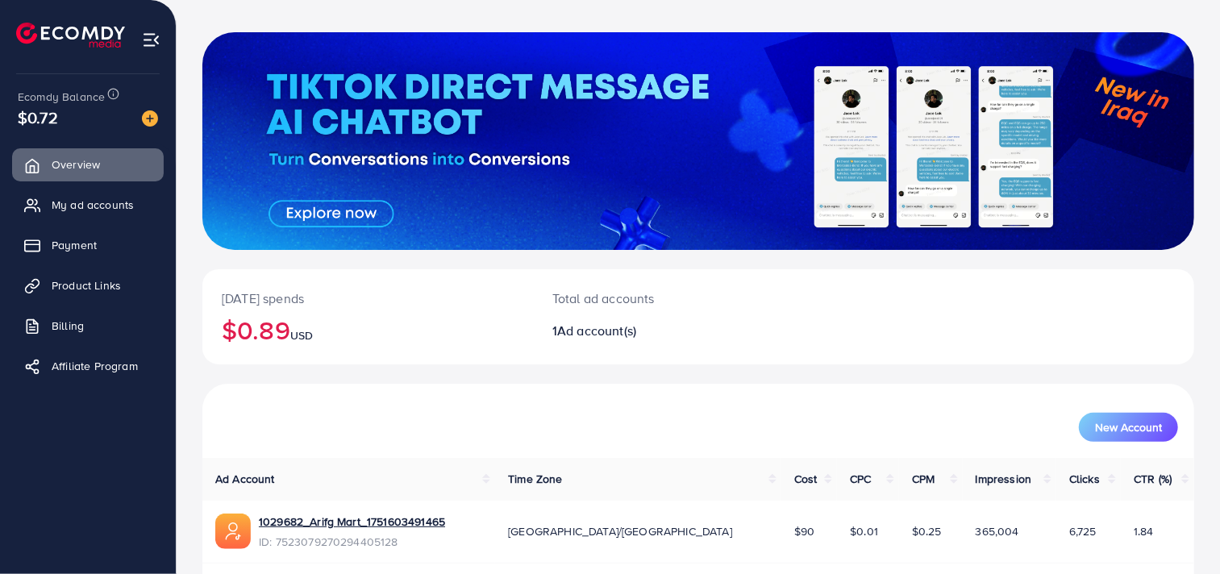
scroll to position [110, 0]
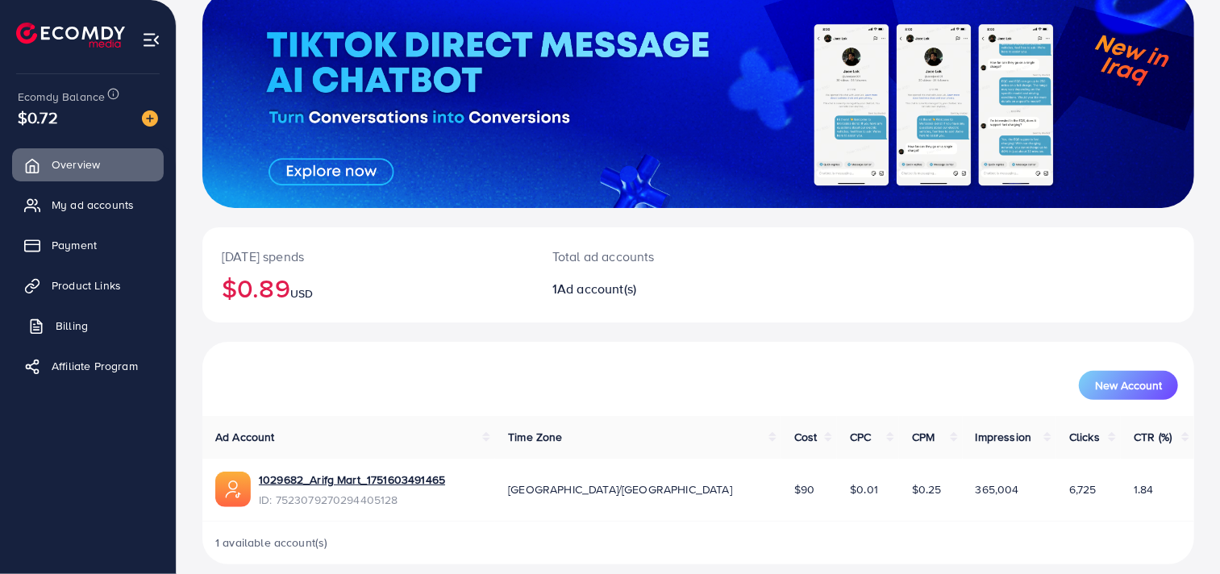
click at [79, 319] on span "Billing" at bounding box center [72, 326] width 32 height 16
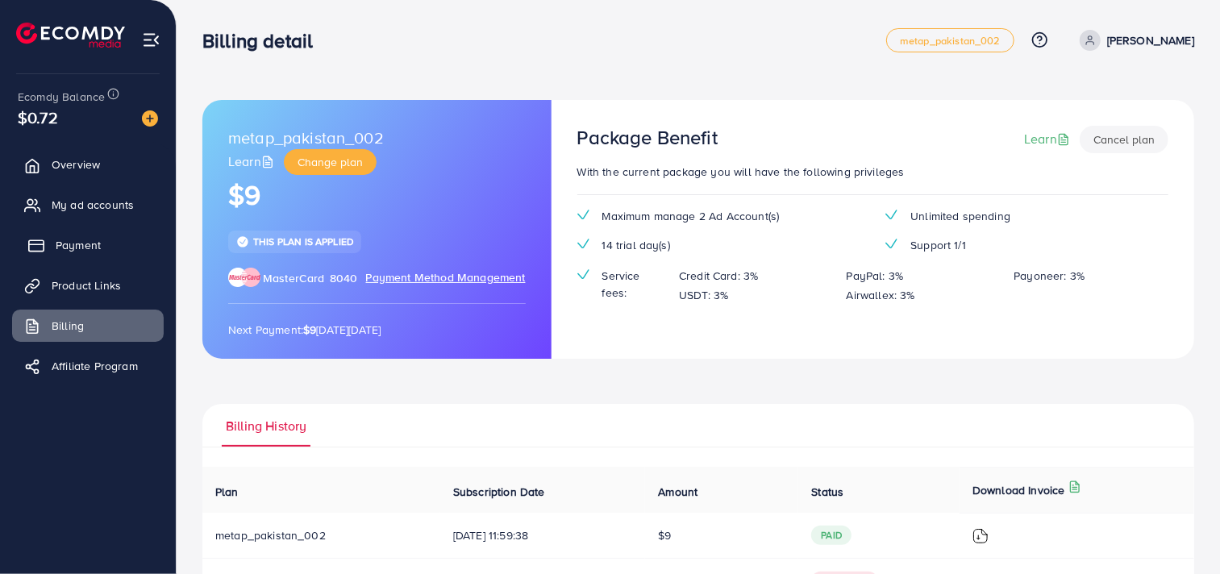
click at [65, 243] on span "Payment" at bounding box center [78, 245] width 45 height 16
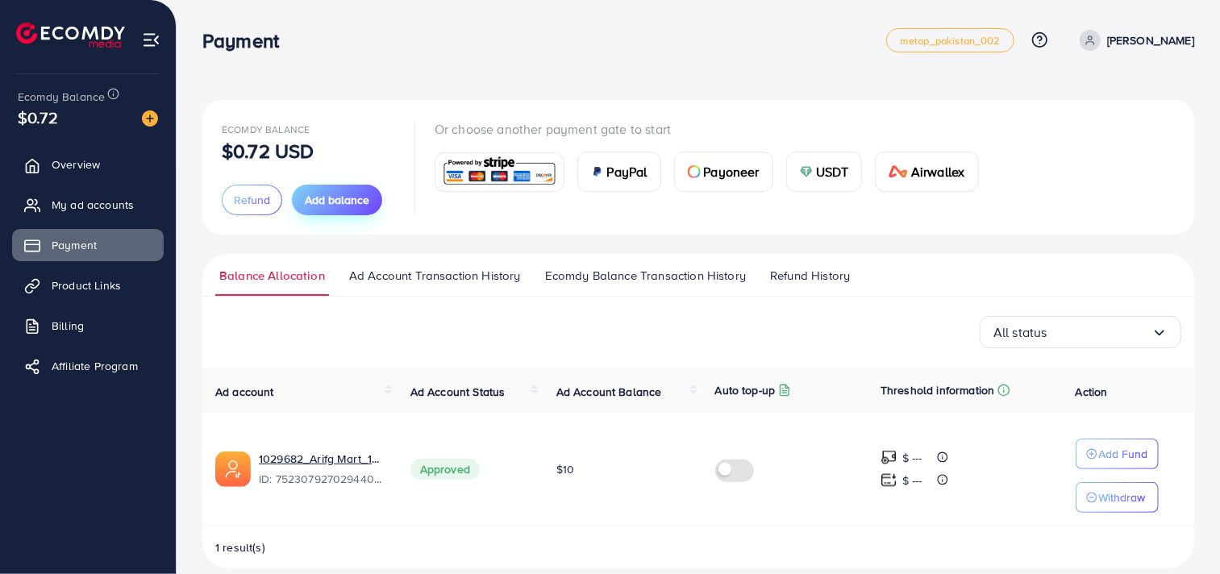
click at [308, 205] on span "Add balance" at bounding box center [337, 200] width 65 height 16
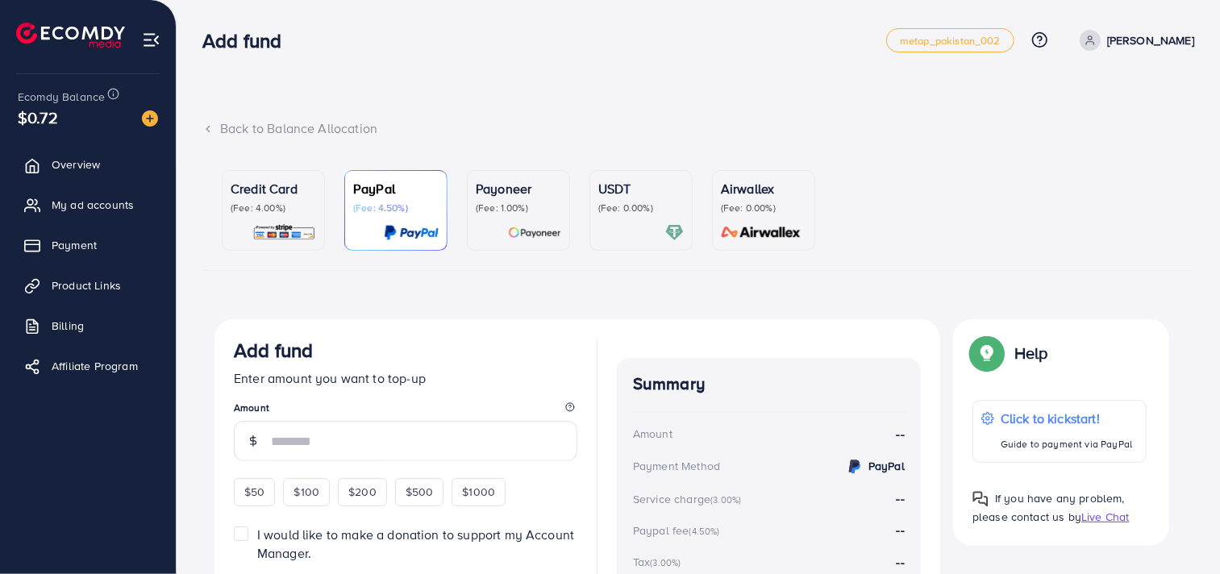
click at [296, 214] on p "(Fee: 4.00%)" at bounding box center [273, 208] width 85 height 13
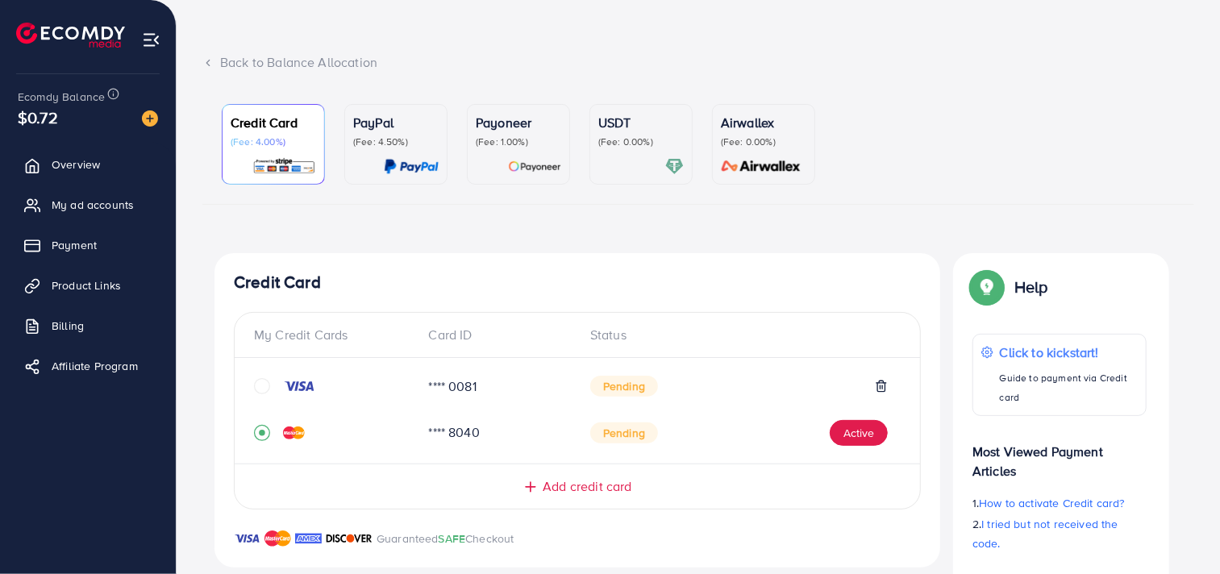
scroll to position [153, 0]
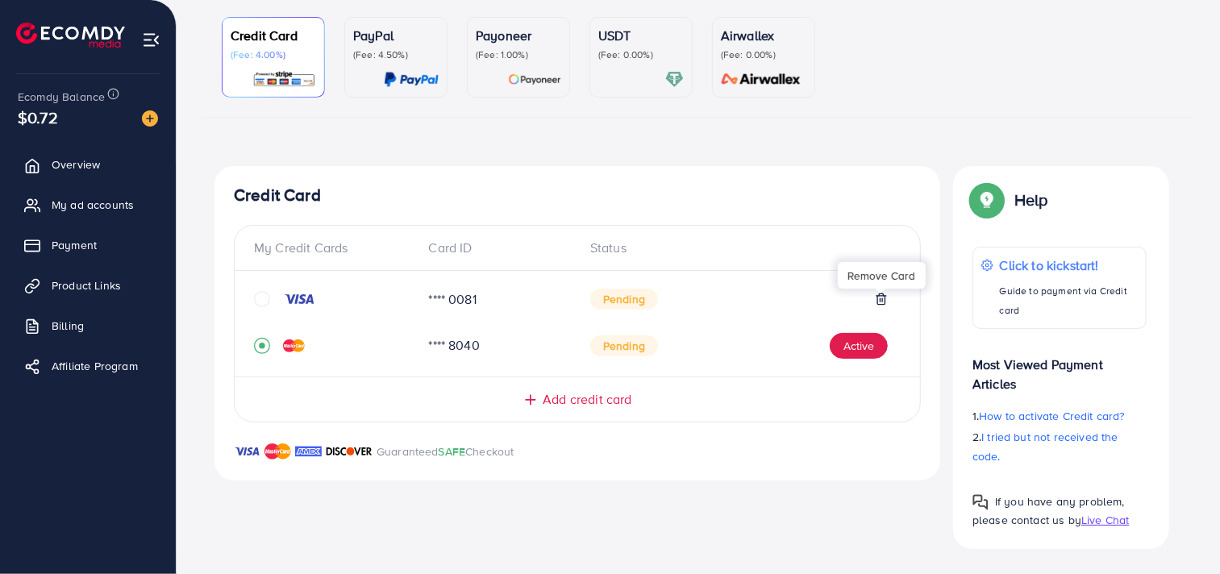
click at [877, 300] on icon at bounding box center [880, 299] width 7 height 10
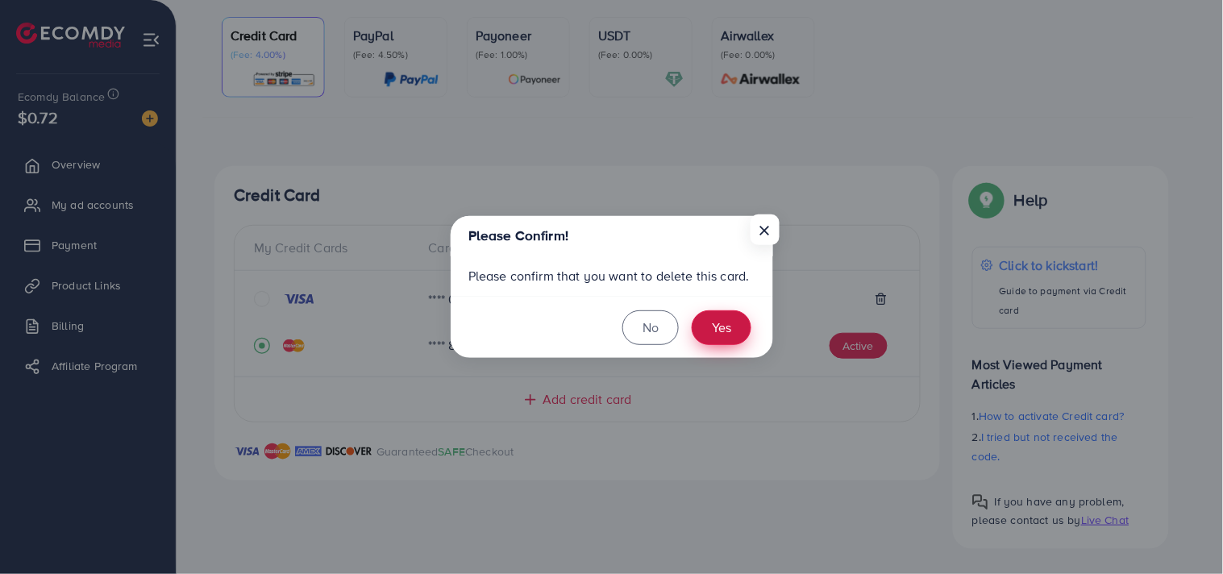
click at [739, 326] on button "Yes" at bounding box center [722, 327] width 60 height 35
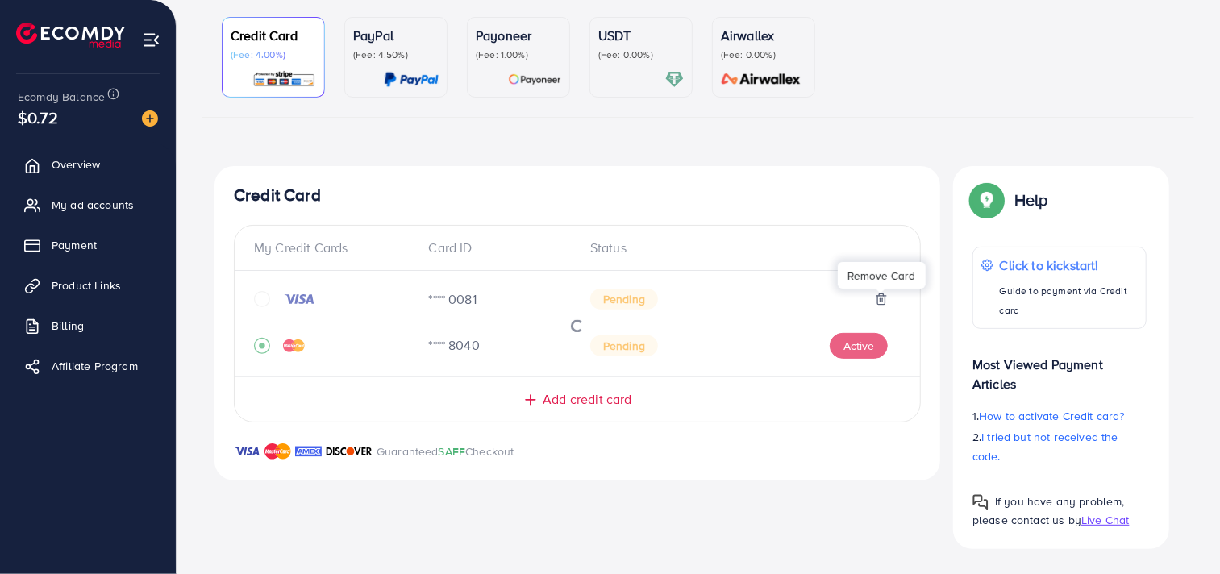
scroll to position [189, 0]
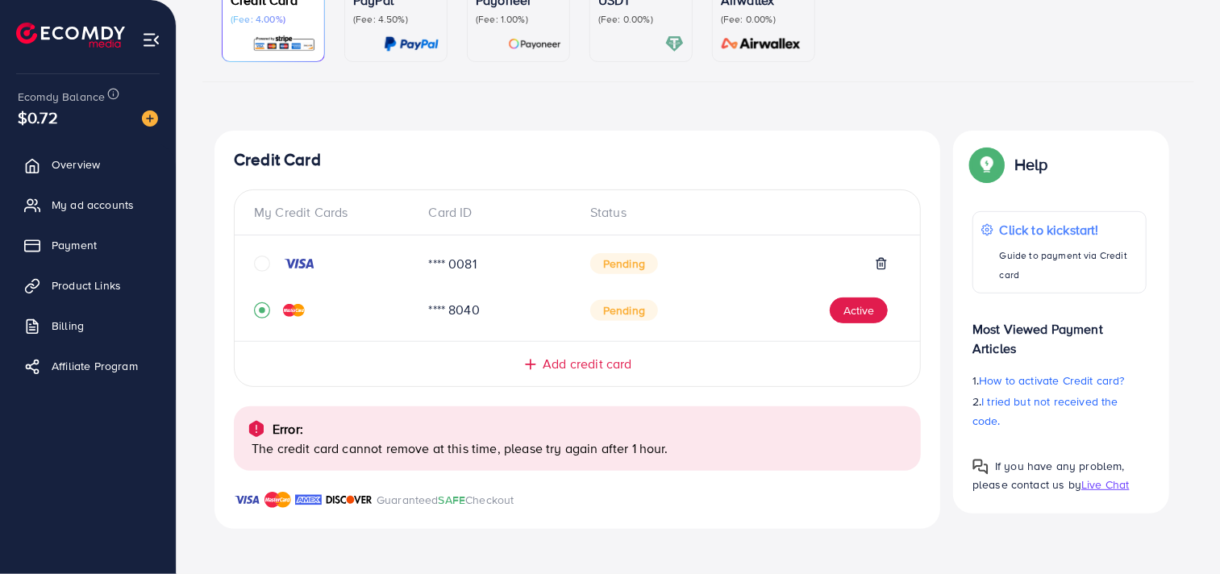
click at [84, 42] on img at bounding box center [70, 35] width 109 height 25
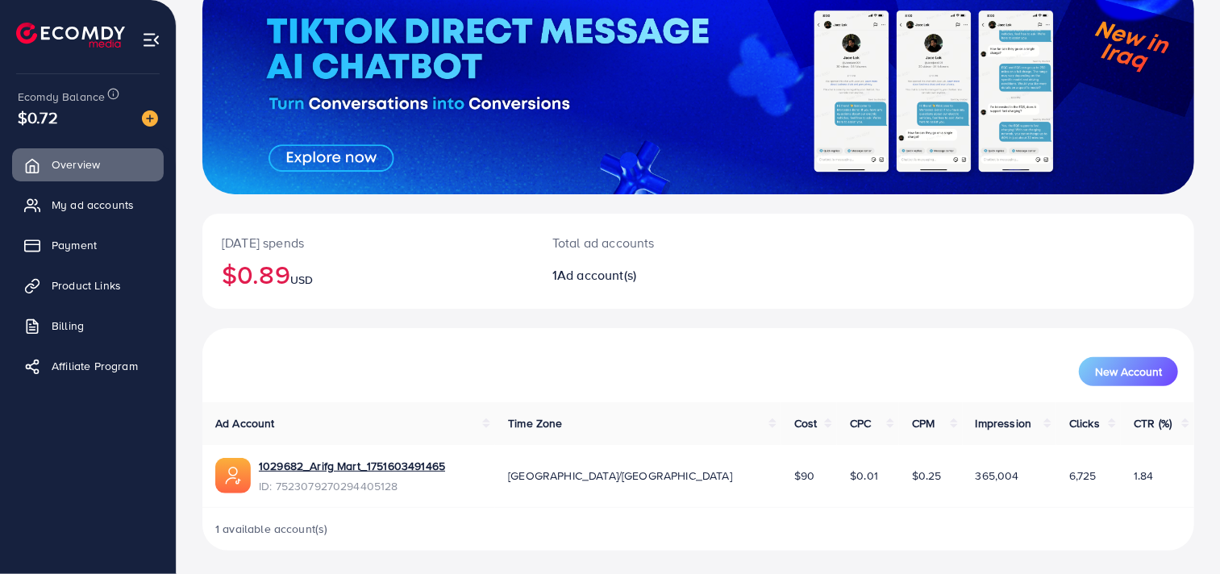
scroll to position [125, 0]
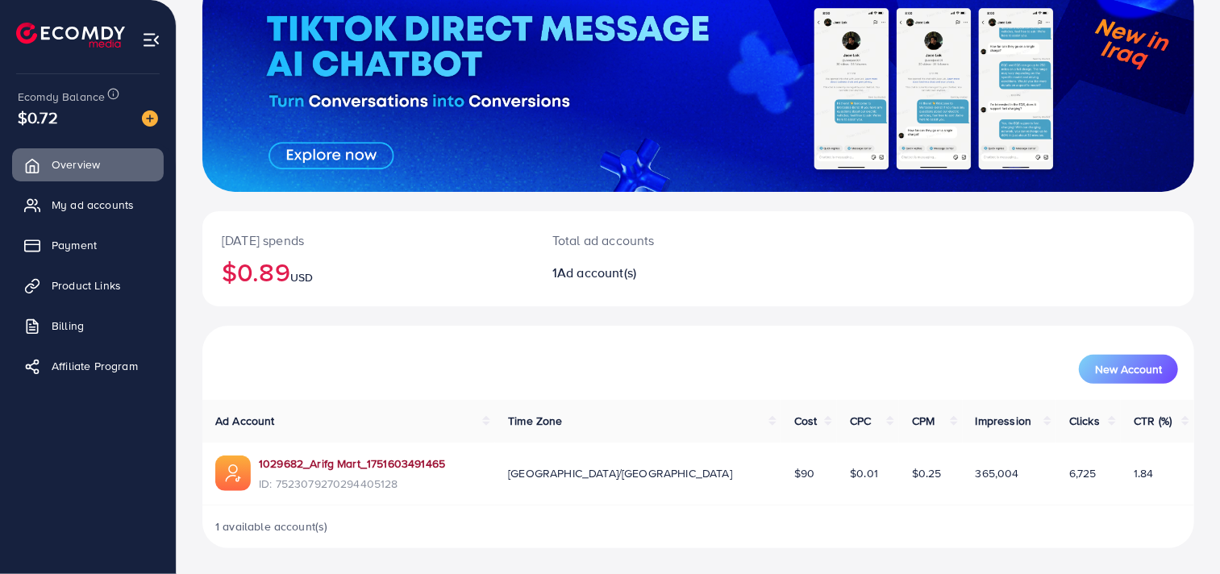
scroll to position [125, 0]
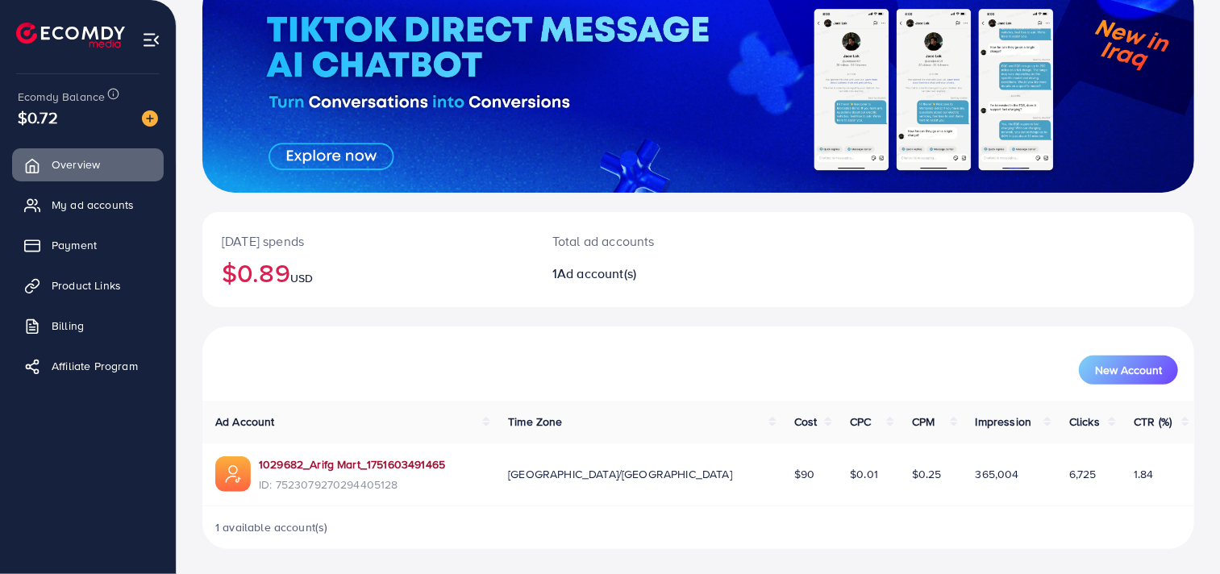
click at [358, 461] on link "1029682_Arifg Mart_1751603491465" at bounding box center [352, 464] width 186 height 16
